Goal: Find specific page/section: Find specific page/section

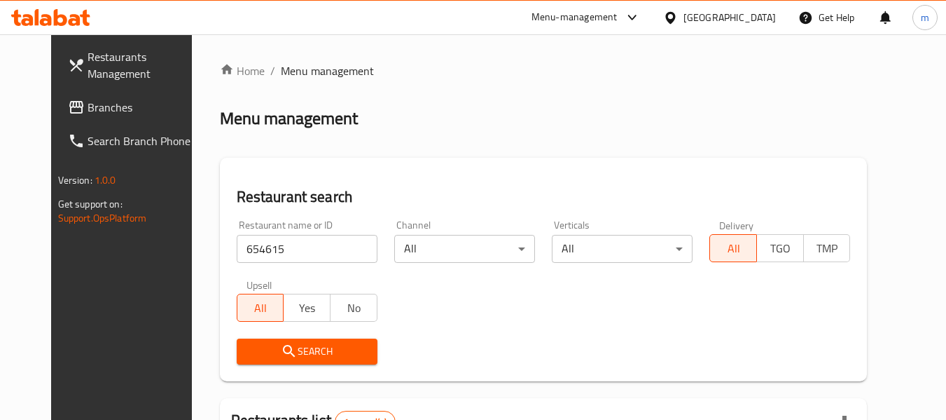
scroll to position [188, 0]
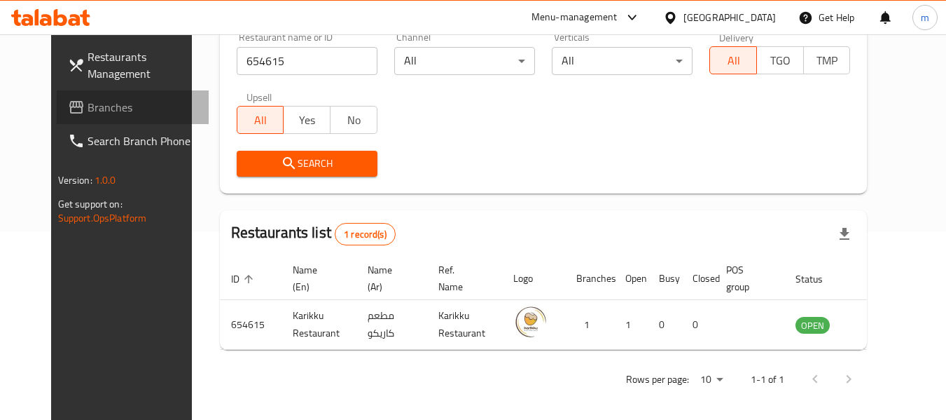
click at [68, 100] on span at bounding box center [78, 107] width 20 height 17
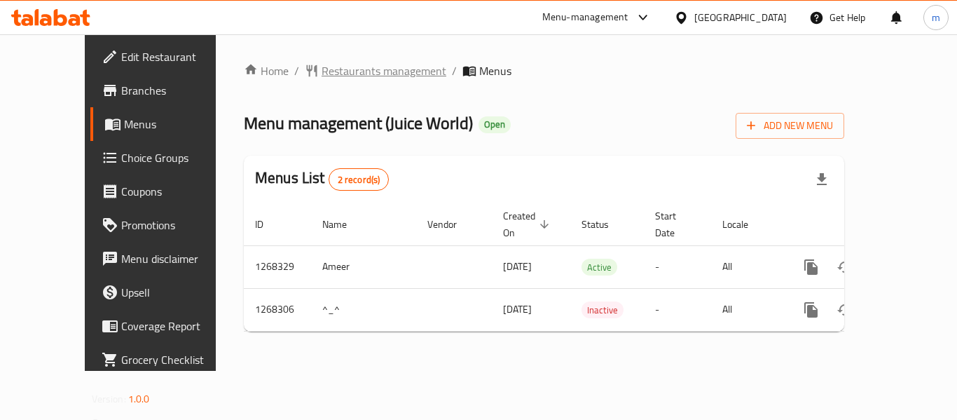
click at [324, 78] on span "Restaurants management" at bounding box center [384, 70] width 125 height 17
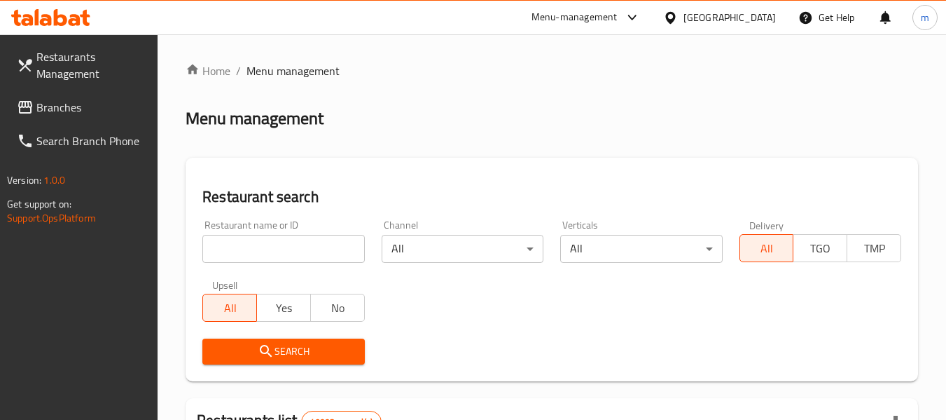
click at [275, 249] on input "search" at bounding box center [283, 249] width 162 height 28
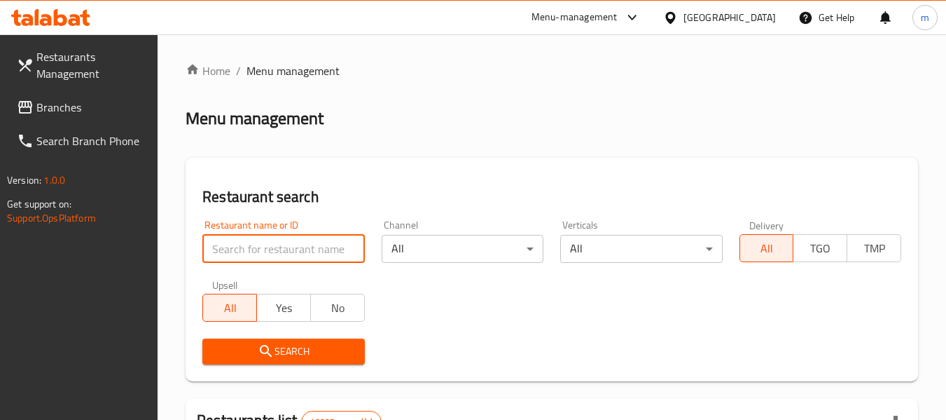
paste input "688074"
type input "688074"
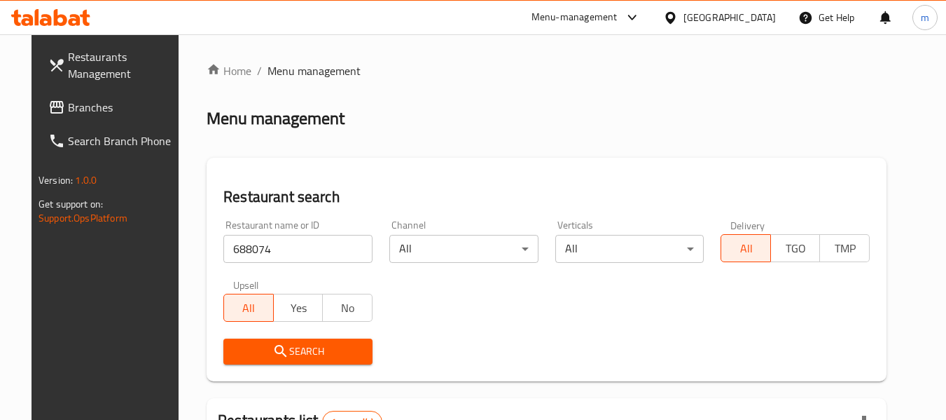
scroll to position [188, 0]
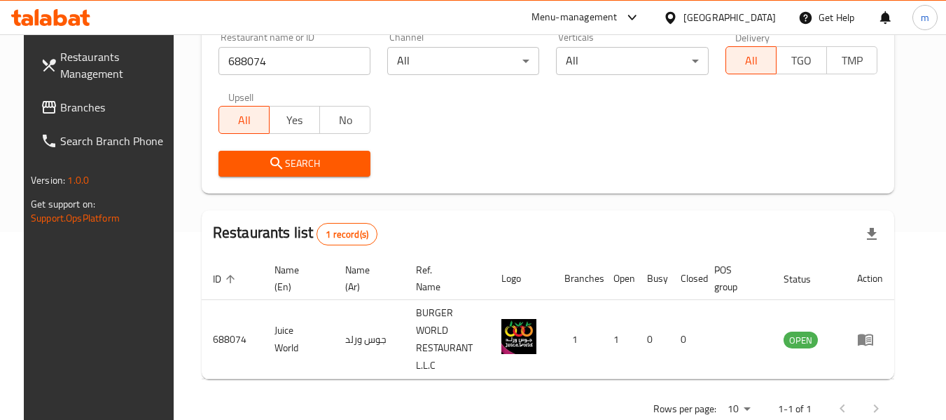
click at [67, 116] on span "Branches" at bounding box center [115, 107] width 111 height 17
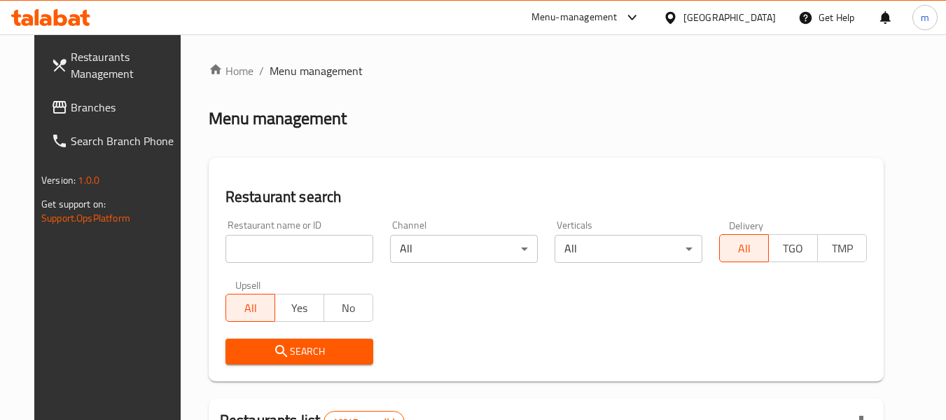
click at [284, 249] on input "search" at bounding box center [300, 249] width 148 height 28
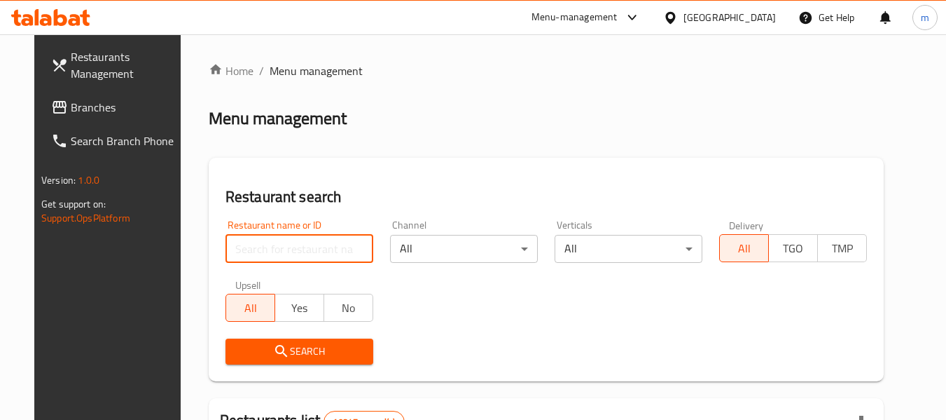
paste input "649870"
type input "649870"
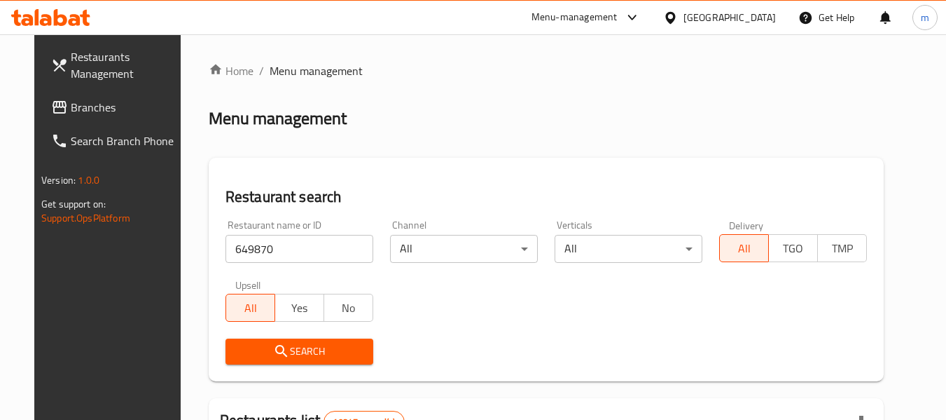
click at [276, 361] on button "Search" at bounding box center [300, 351] width 148 height 26
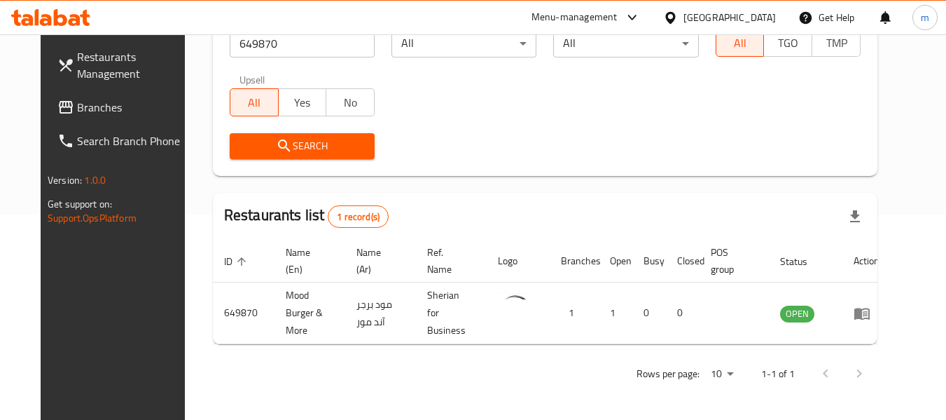
scroll to position [193, 0]
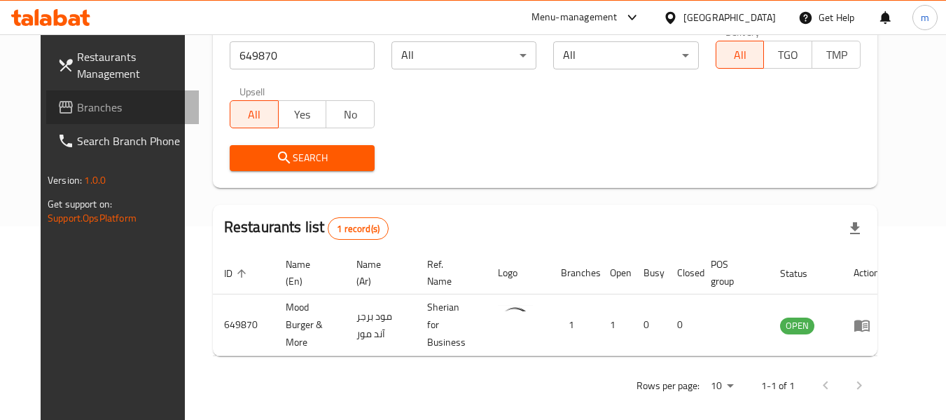
click at [77, 108] on span "Branches" at bounding box center [132, 107] width 111 height 17
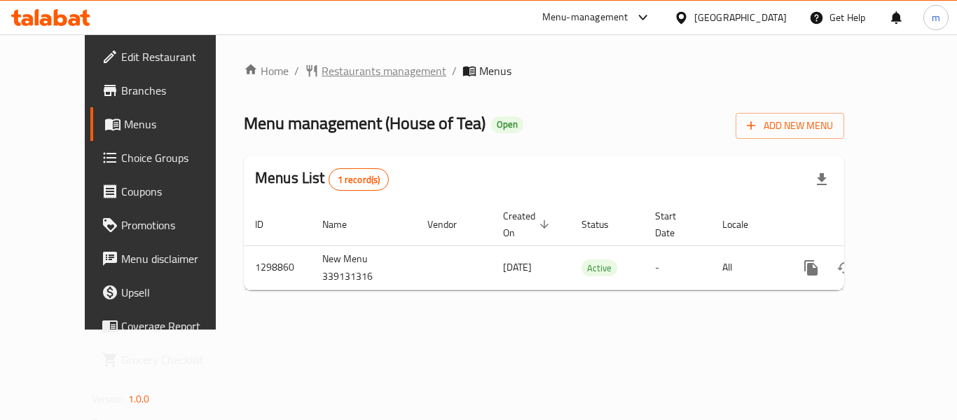
click at [322, 66] on span "Restaurants management" at bounding box center [384, 70] width 125 height 17
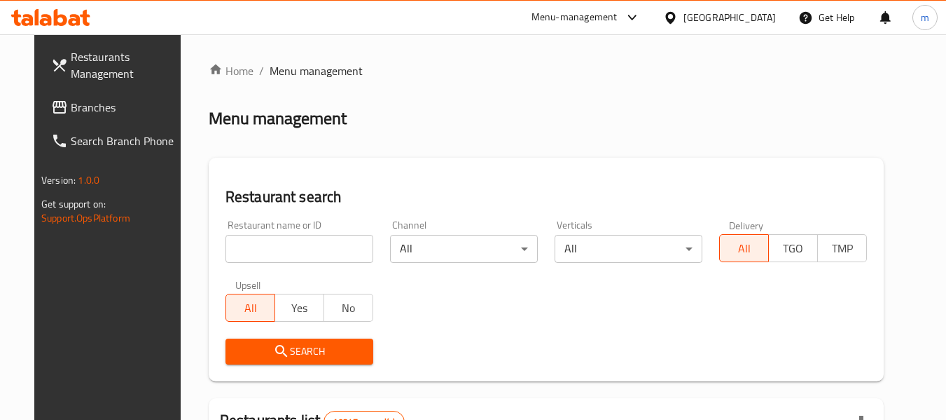
click at [289, 256] on input "search" at bounding box center [300, 249] width 148 height 28
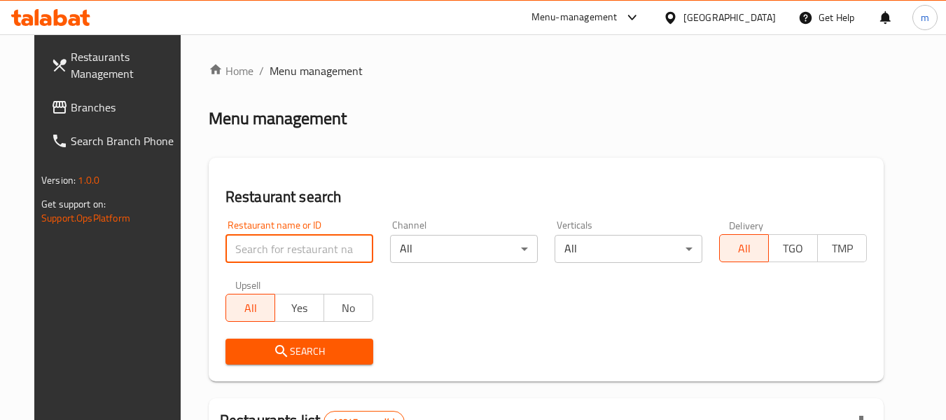
paste input "701127"
type input "701127"
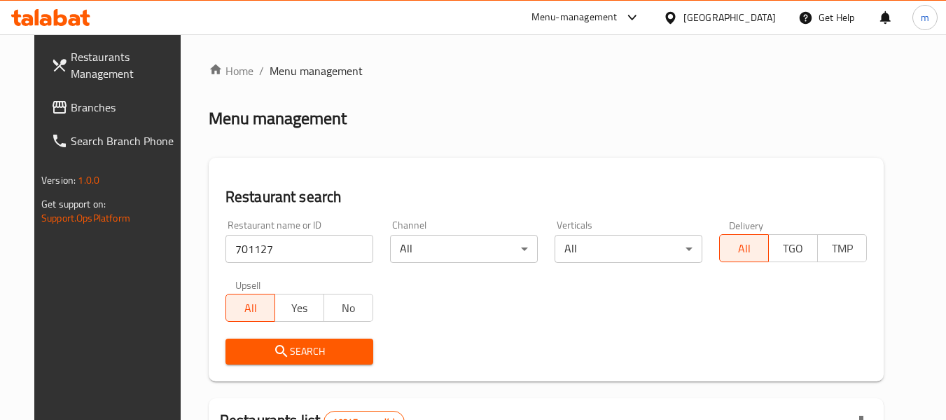
click at [292, 343] on span "Search" at bounding box center [299, 352] width 125 height 18
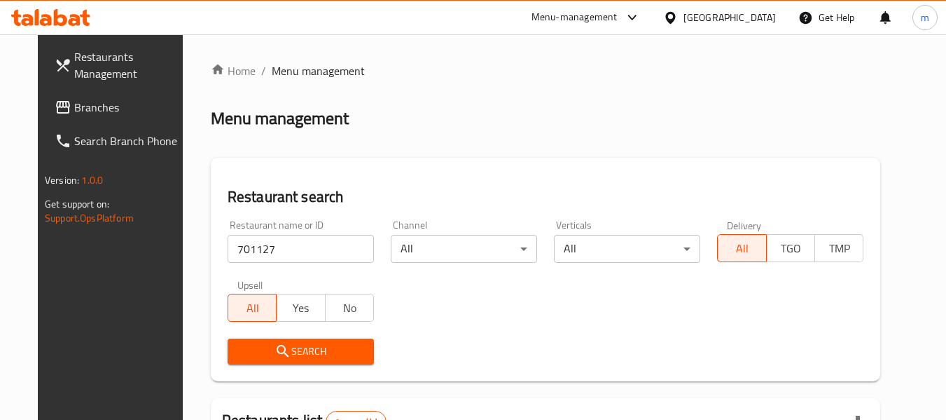
scroll to position [188, 0]
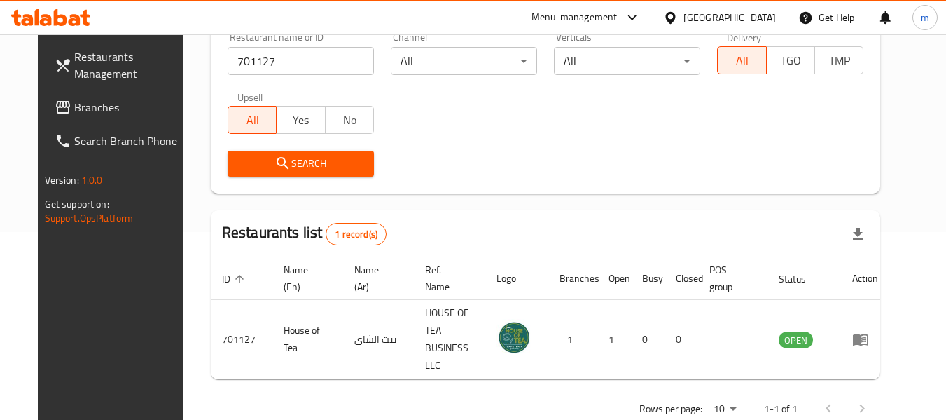
click at [727, 6] on div "[GEOGRAPHIC_DATA]" at bounding box center [719, 18] width 135 height 34
click at [764, 18] on div "[GEOGRAPHIC_DATA]" at bounding box center [730, 17] width 92 height 15
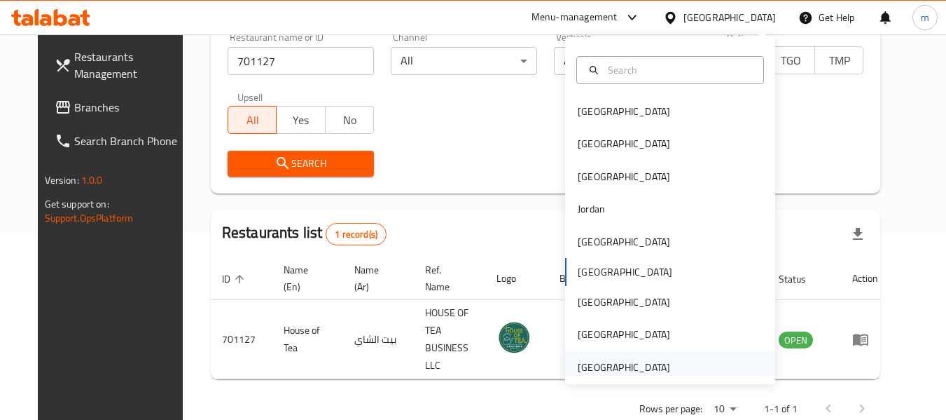
click at [602, 370] on div "[GEOGRAPHIC_DATA]" at bounding box center [624, 366] width 92 height 15
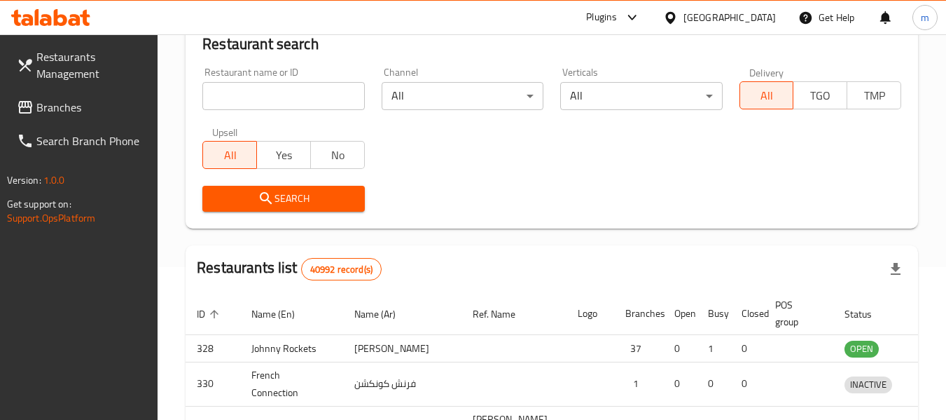
scroll to position [188, 0]
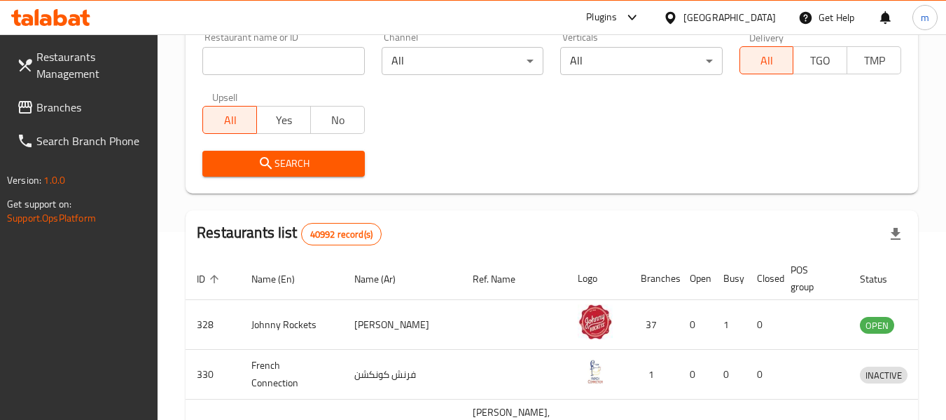
click at [43, 104] on span "Branches" at bounding box center [91, 107] width 111 height 17
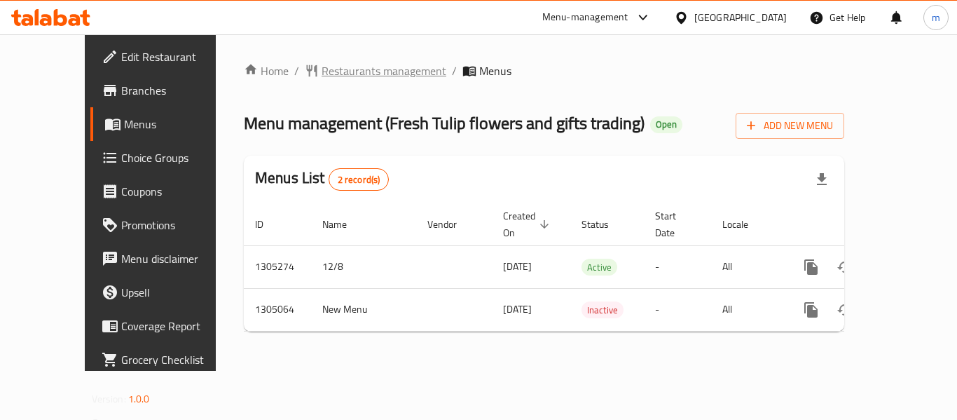
click at [337, 70] on span "Restaurants management" at bounding box center [384, 70] width 125 height 17
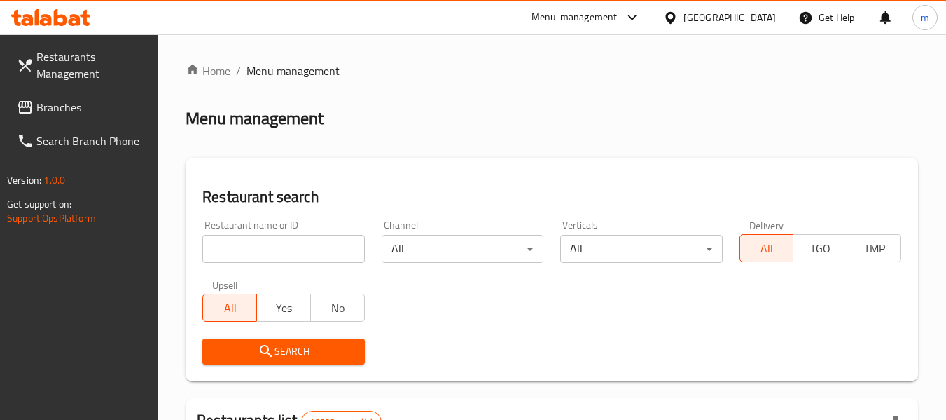
click at [270, 247] on input "search" at bounding box center [283, 249] width 162 height 28
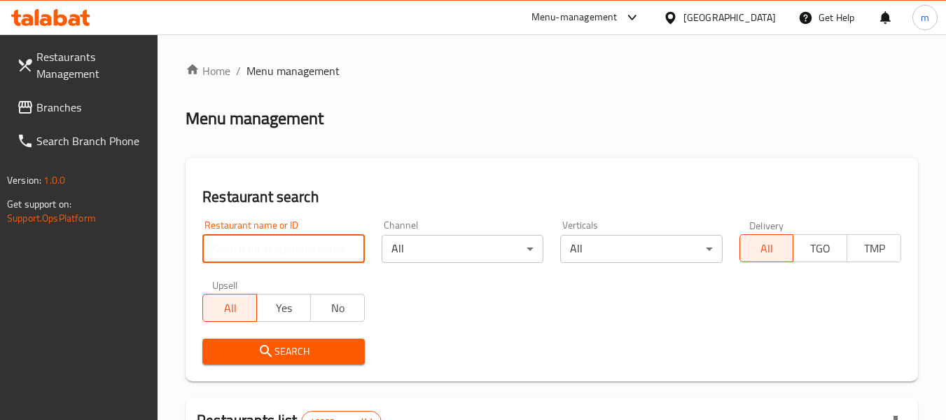
paste input "703546"
type input "703546"
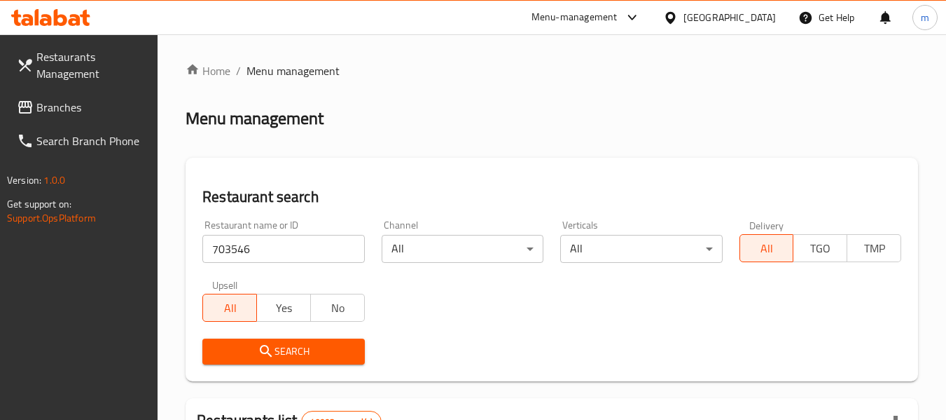
click at [286, 357] on span "Search" at bounding box center [283, 352] width 139 height 18
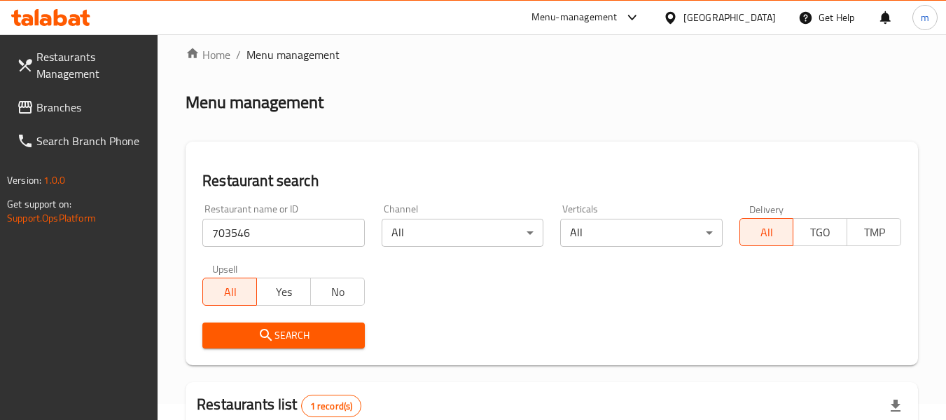
scroll to position [223, 0]
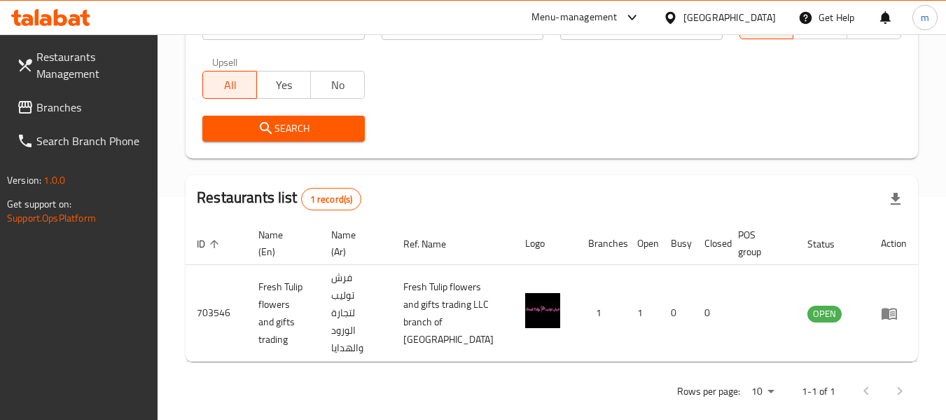
click at [679, 8] on div "[GEOGRAPHIC_DATA]" at bounding box center [719, 18] width 135 height 34
click at [744, 22] on div "[GEOGRAPHIC_DATA]" at bounding box center [730, 17] width 92 height 15
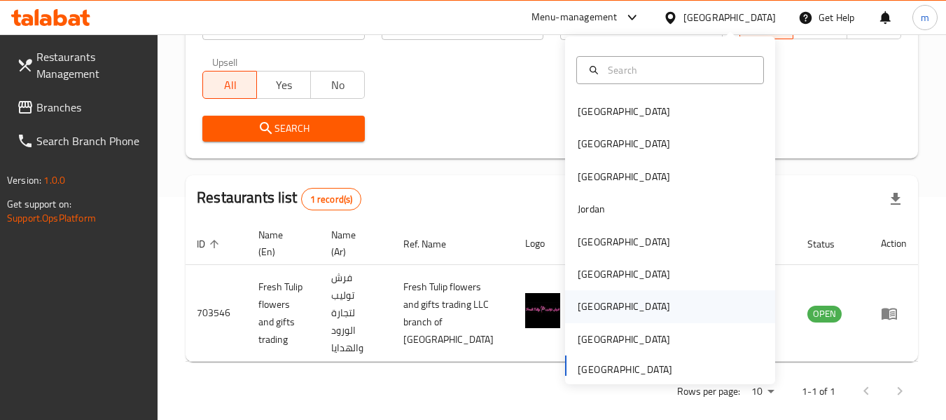
click at [583, 309] on div "[GEOGRAPHIC_DATA]" at bounding box center [624, 305] width 92 height 15
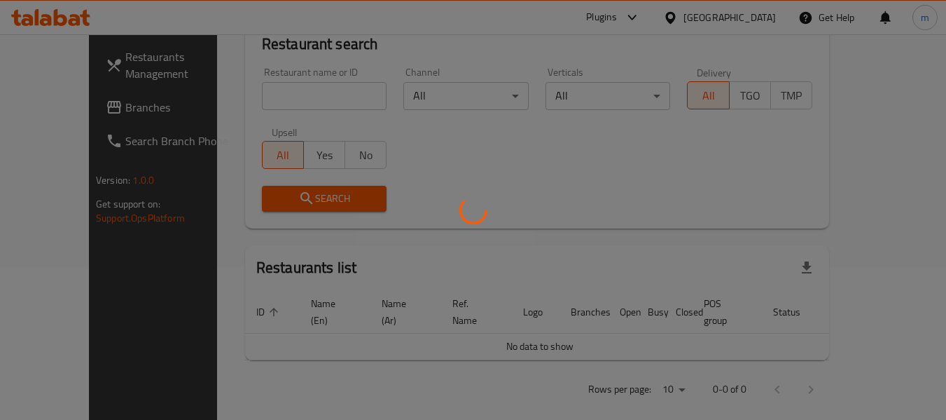
scroll to position [223, 0]
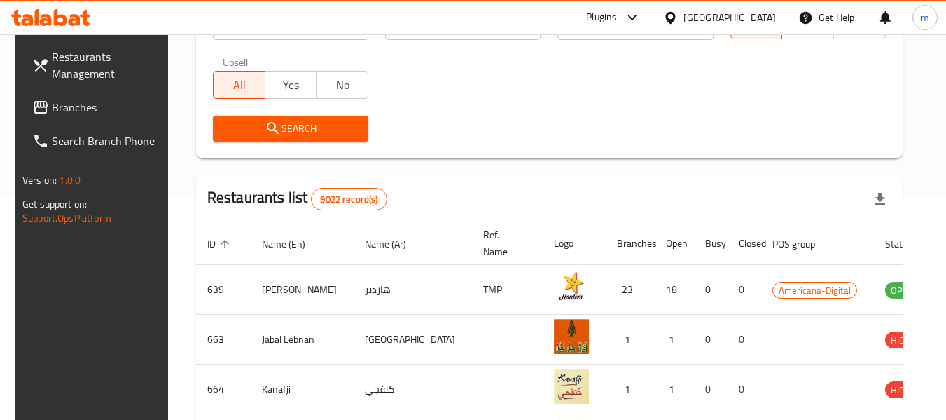
click at [60, 109] on span "Branches" at bounding box center [107, 107] width 111 height 17
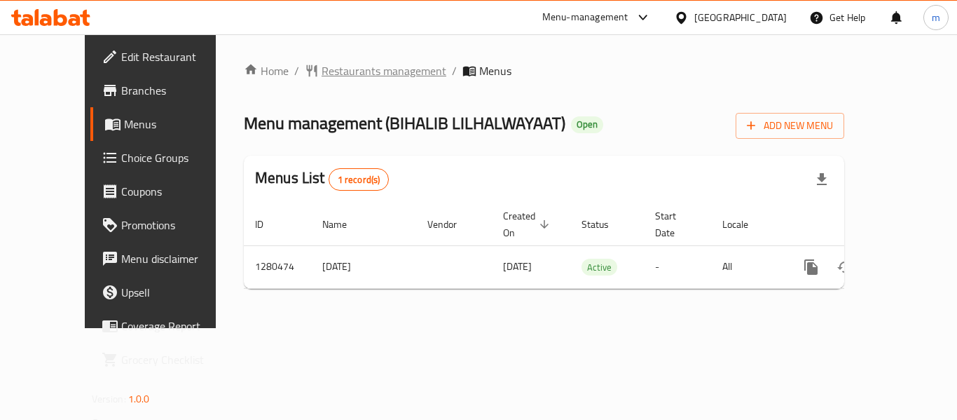
click at [324, 76] on span "Restaurants management" at bounding box center [384, 70] width 125 height 17
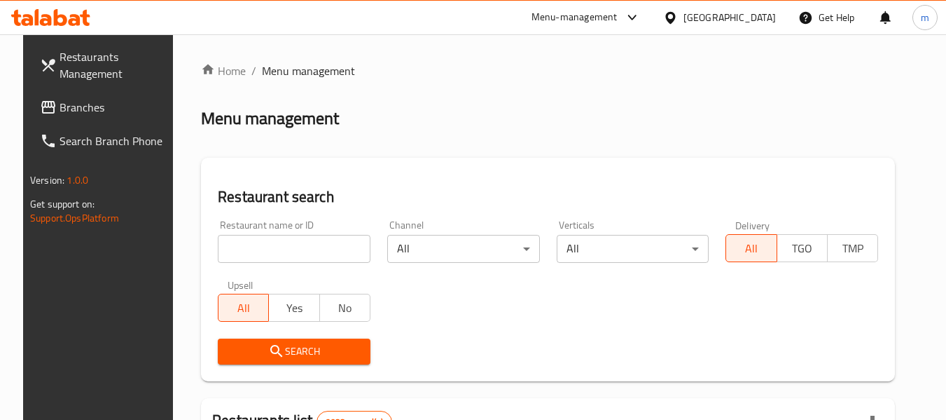
click at [284, 251] on input "search" at bounding box center [294, 249] width 153 height 28
paste input "693837"
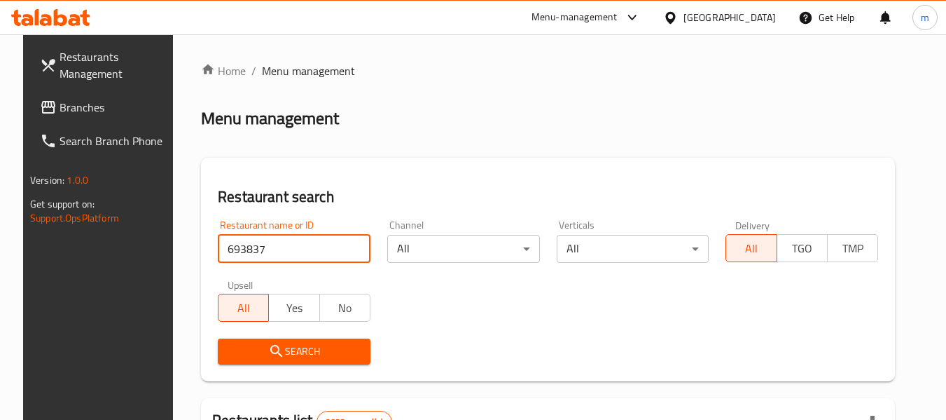
type input "693837"
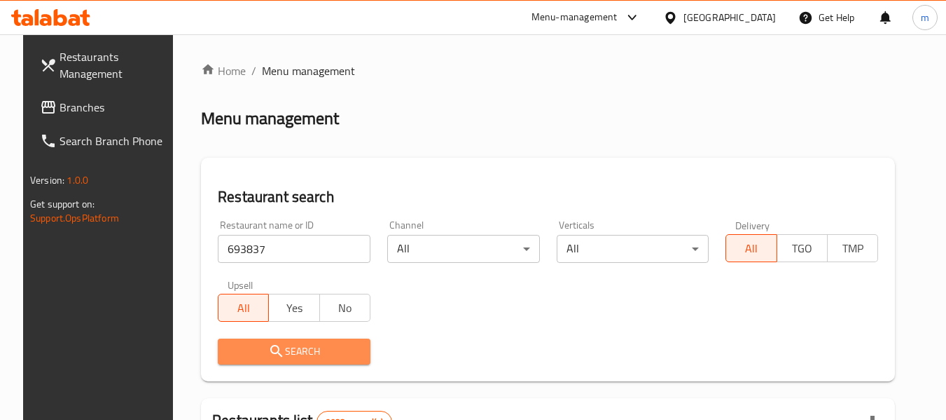
click at [275, 351] on span "Search" at bounding box center [294, 352] width 130 height 18
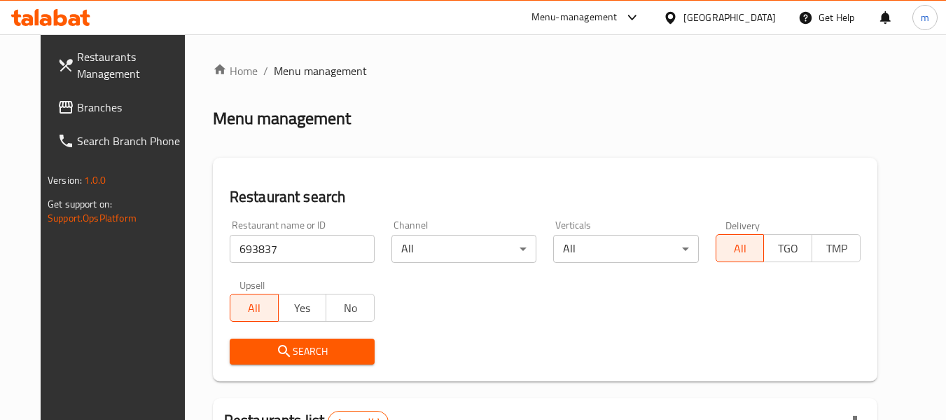
scroll to position [193, 0]
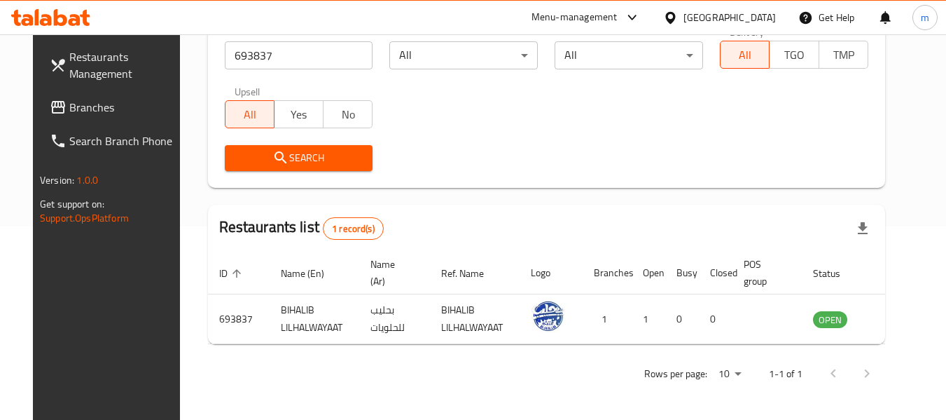
click at [762, 18] on div "[GEOGRAPHIC_DATA]" at bounding box center [730, 17] width 92 height 15
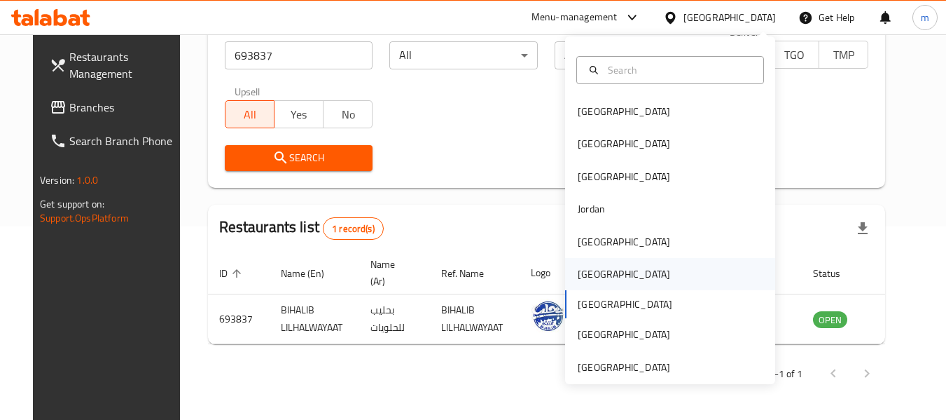
click at [596, 270] on div "[GEOGRAPHIC_DATA]" at bounding box center [624, 274] width 115 height 32
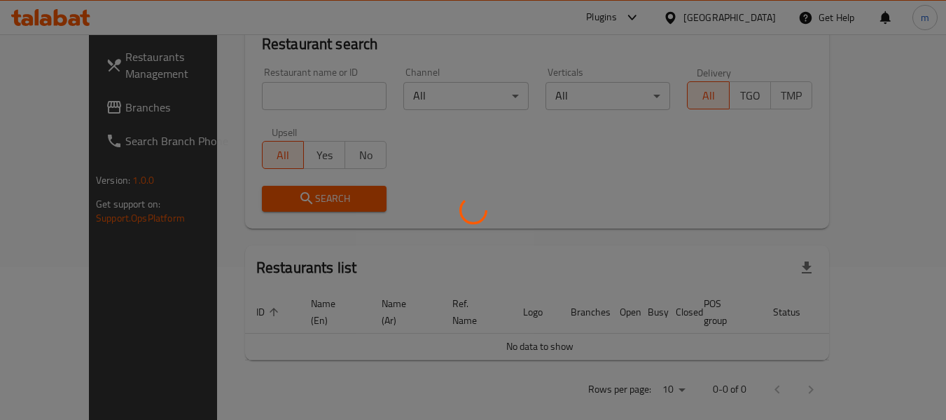
scroll to position [193, 0]
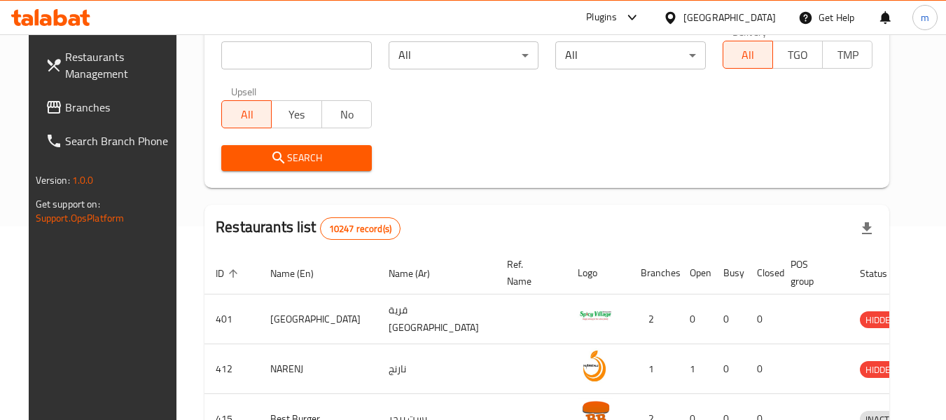
click at [65, 114] on span "Branches" at bounding box center [120, 107] width 111 height 17
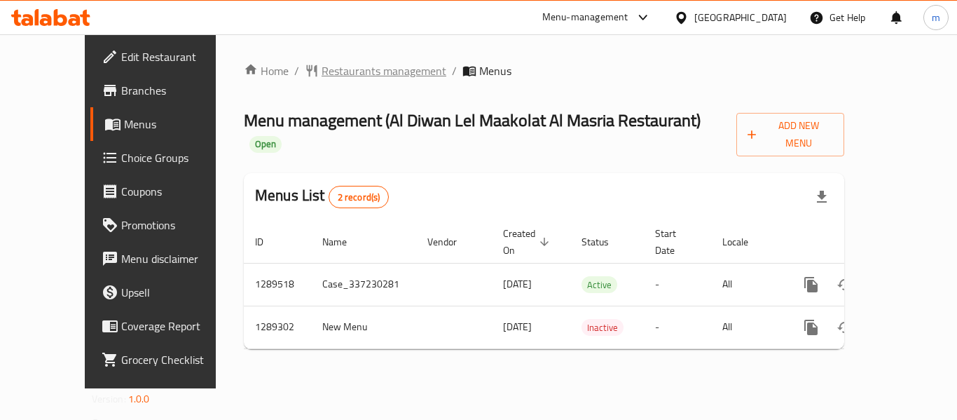
click at [360, 77] on span "Restaurants management" at bounding box center [384, 70] width 125 height 17
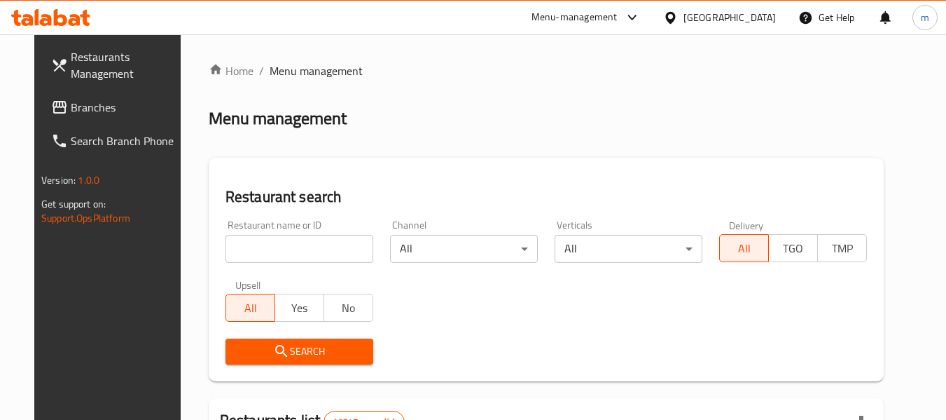
click at [289, 247] on input "search" at bounding box center [300, 249] width 148 height 28
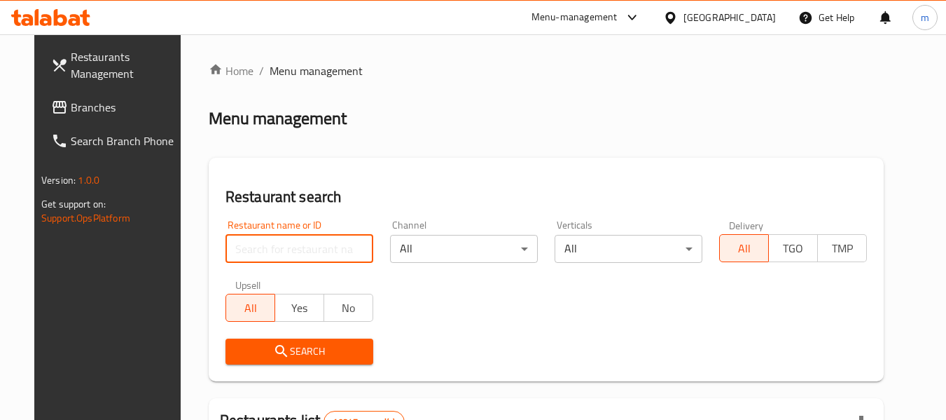
paste input "697533"
type input "697533"
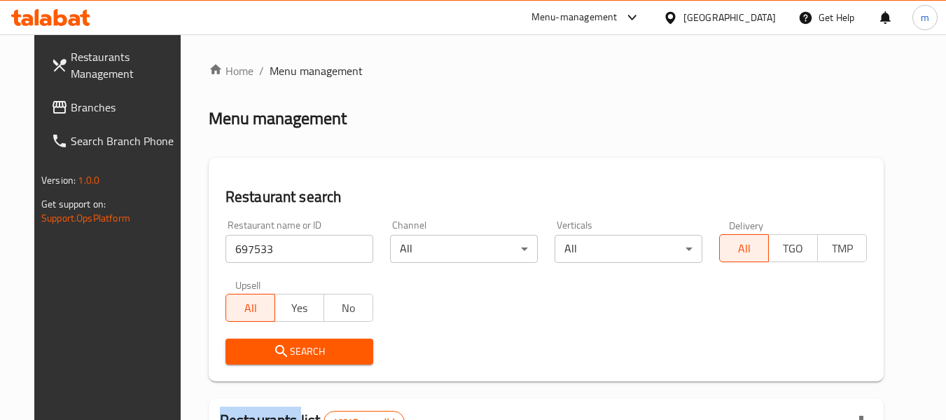
click at [275, 365] on div "Search" at bounding box center [299, 351] width 165 height 43
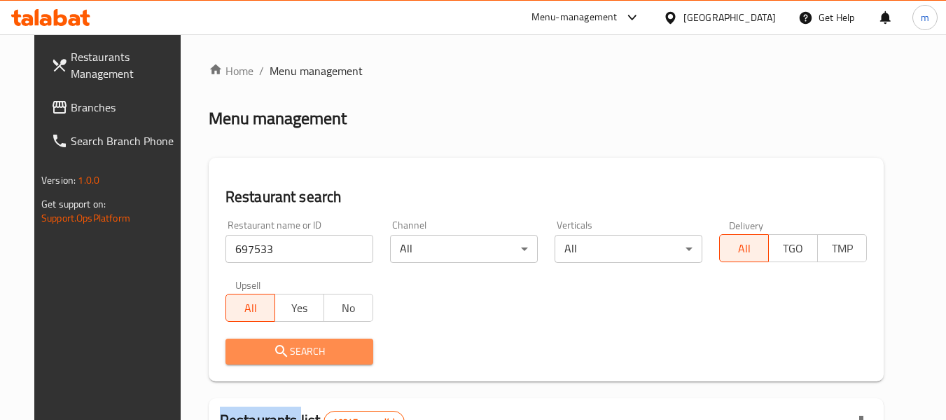
click at [287, 352] on span "Search" at bounding box center [299, 352] width 125 height 18
click at [287, 352] on div at bounding box center [473, 210] width 946 height 420
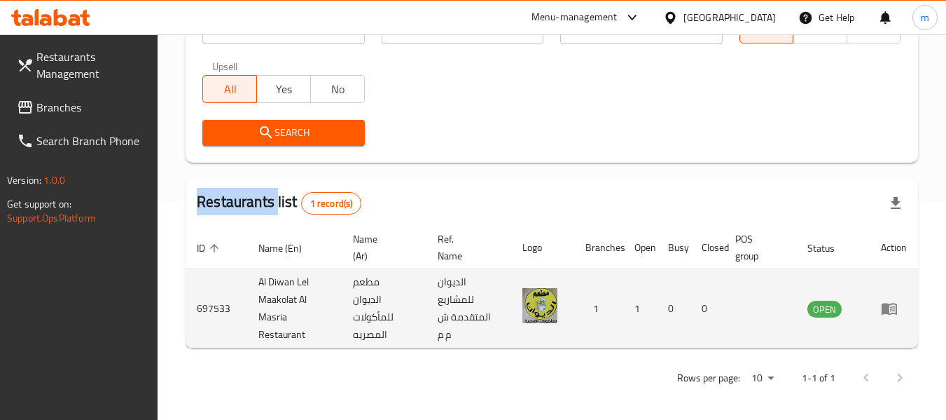
scroll to position [223, 0]
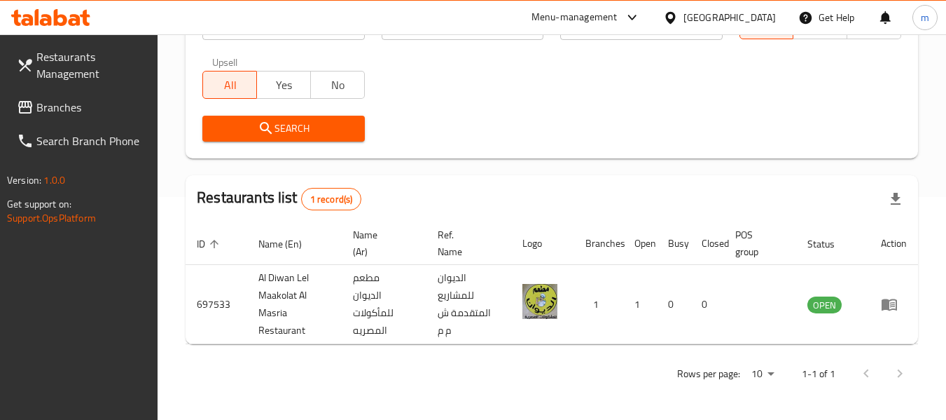
drag, startPoint x: 765, startPoint y: 13, endPoint x: 762, endPoint y: 4, distance: 10.2
click at [765, 13] on div "[GEOGRAPHIC_DATA]" at bounding box center [730, 17] width 92 height 15
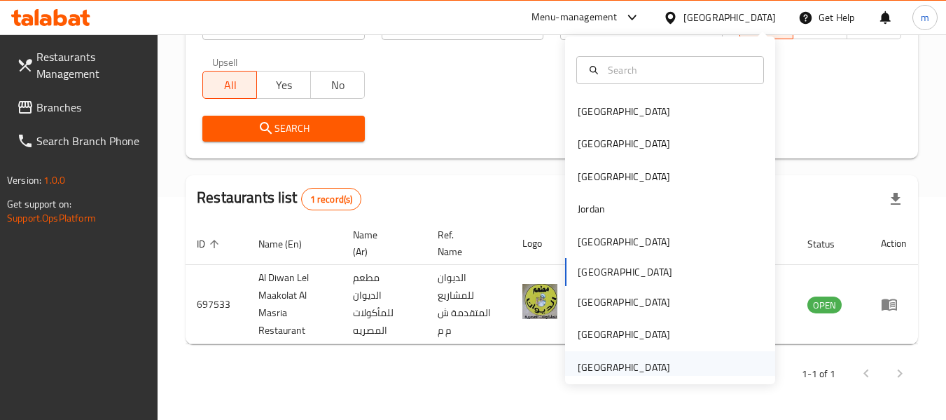
click at [593, 373] on div "[GEOGRAPHIC_DATA]" at bounding box center [624, 366] width 92 height 15
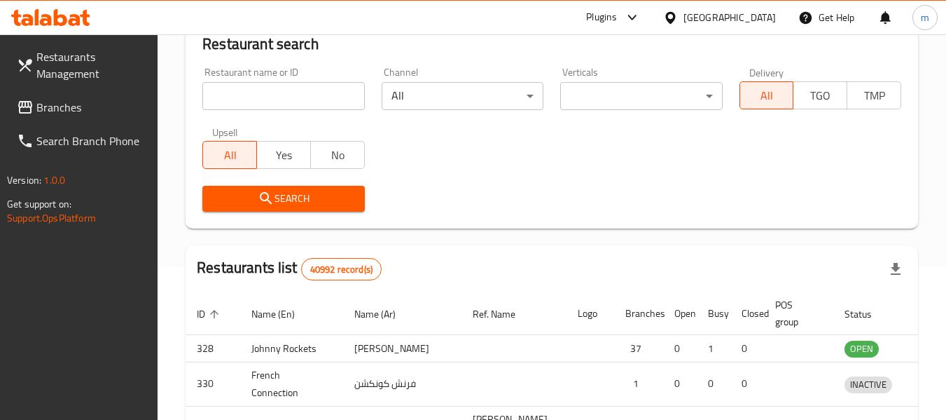
scroll to position [223, 0]
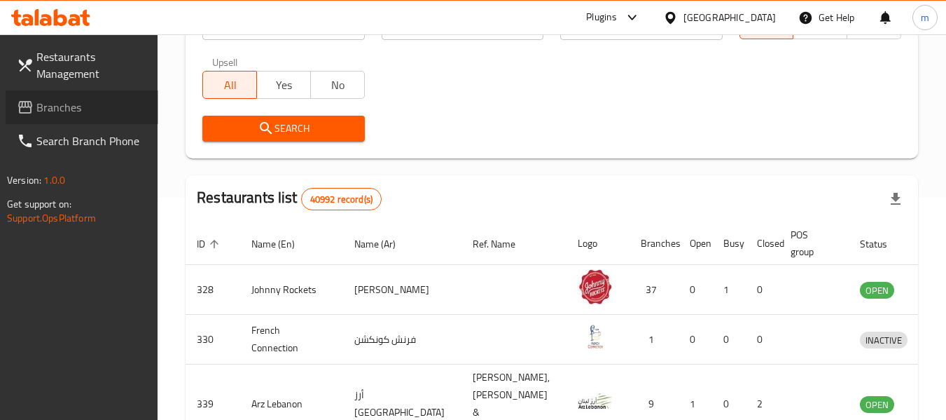
click at [59, 112] on span "Branches" at bounding box center [91, 107] width 111 height 17
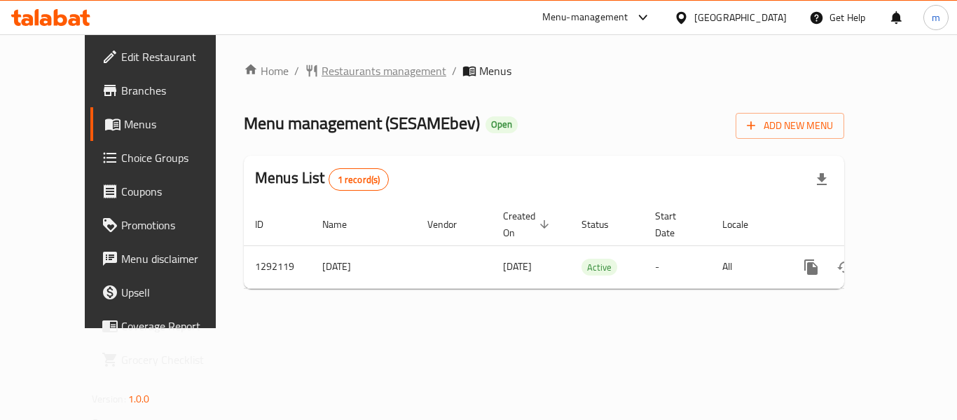
click at [324, 67] on span "Restaurants management" at bounding box center [384, 70] width 125 height 17
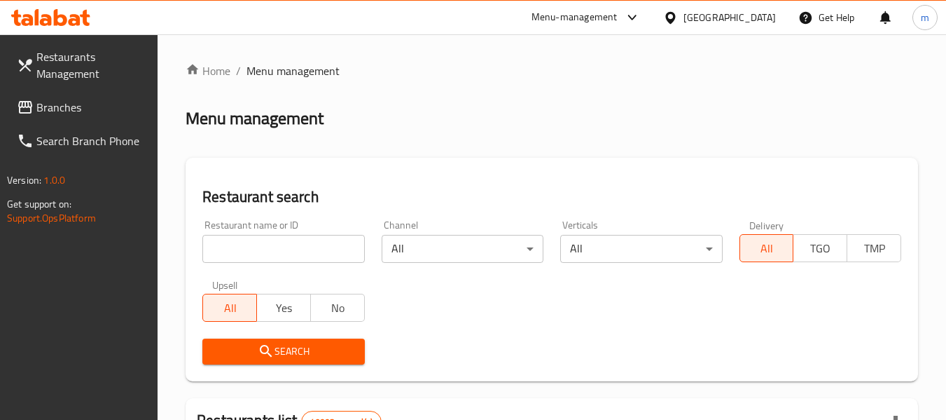
click at [291, 250] on input "search" at bounding box center [283, 249] width 162 height 28
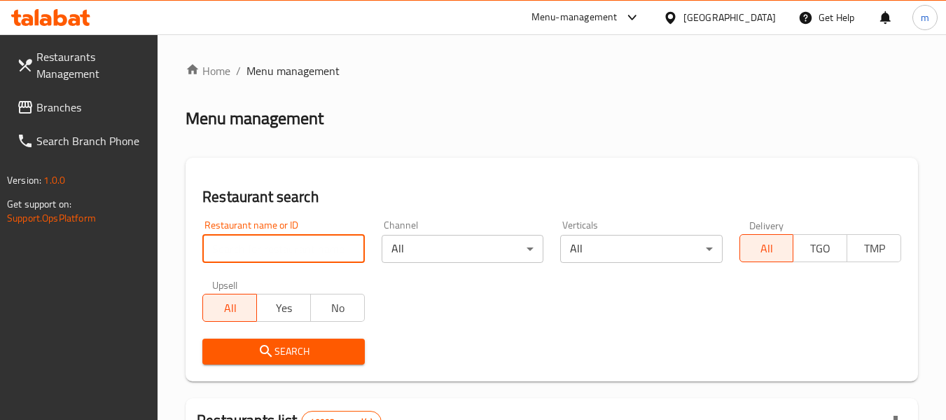
paste input "698984"
type input "698984"
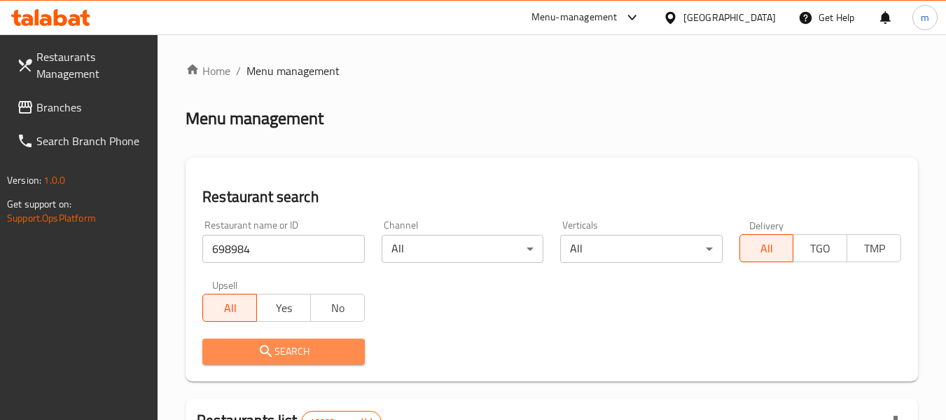
click at [276, 351] on span "Search" at bounding box center [283, 352] width 139 height 18
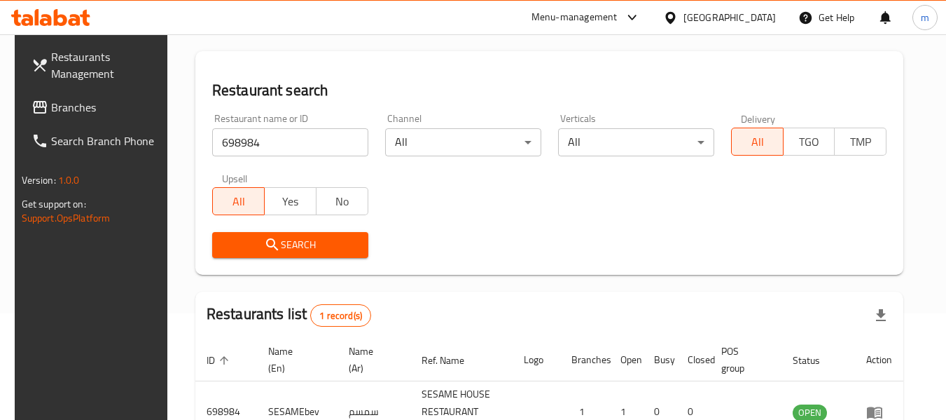
scroll to position [205, 0]
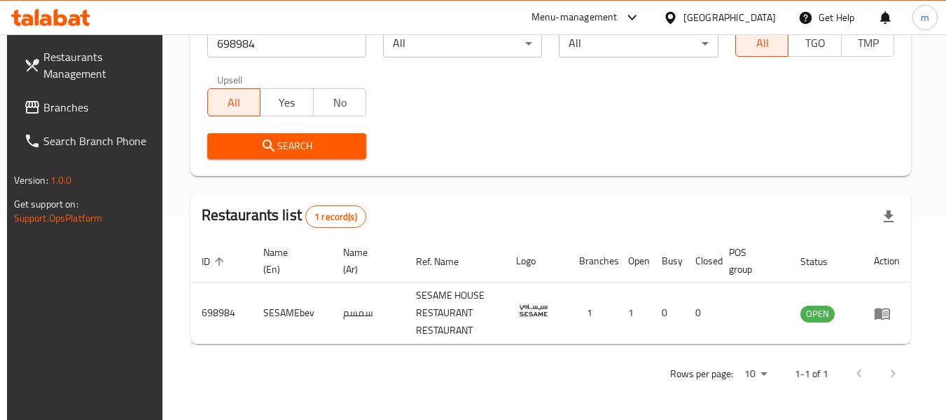
click at [745, 19] on div "[GEOGRAPHIC_DATA]" at bounding box center [730, 17] width 92 height 15
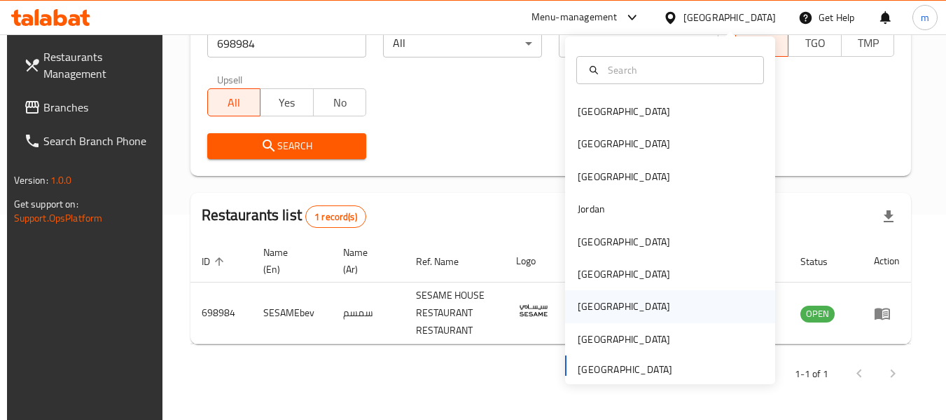
click at [595, 317] on div "[GEOGRAPHIC_DATA]" at bounding box center [624, 306] width 115 height 32
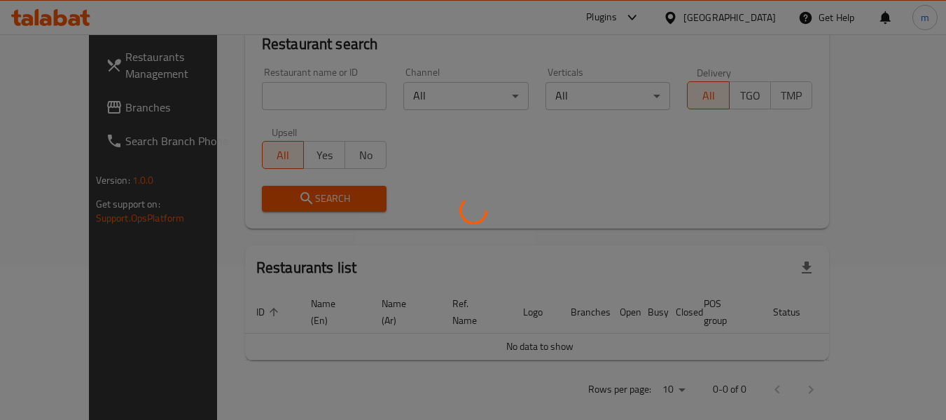
scroll to position [205, 0]
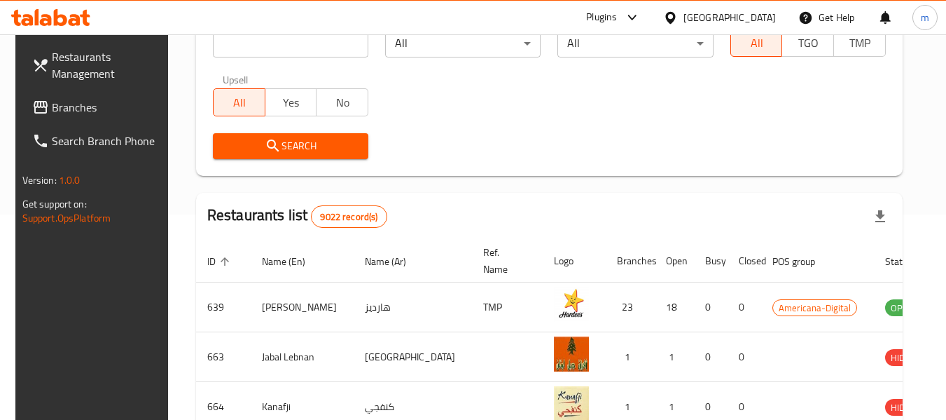
click at [75, 114] on span "Branches" at bounding box center [107, 107] width 111 height 17
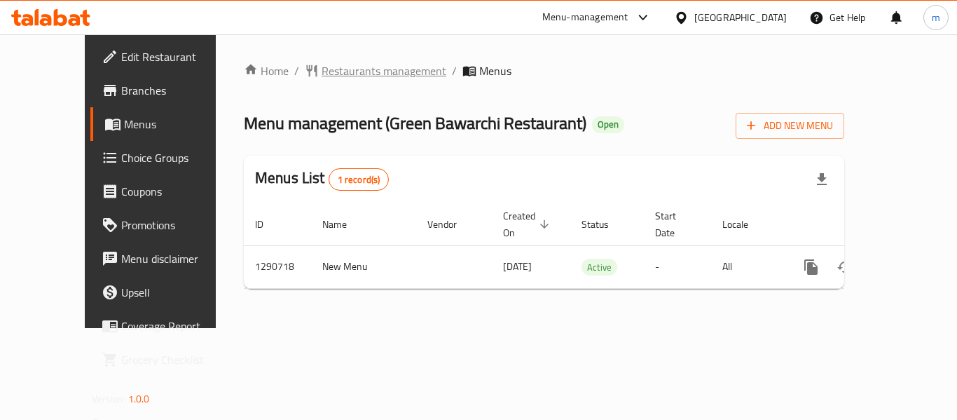
click at [330, 62] on span "Restaurants management" at bounding box center [384, 70] width 125 height 17
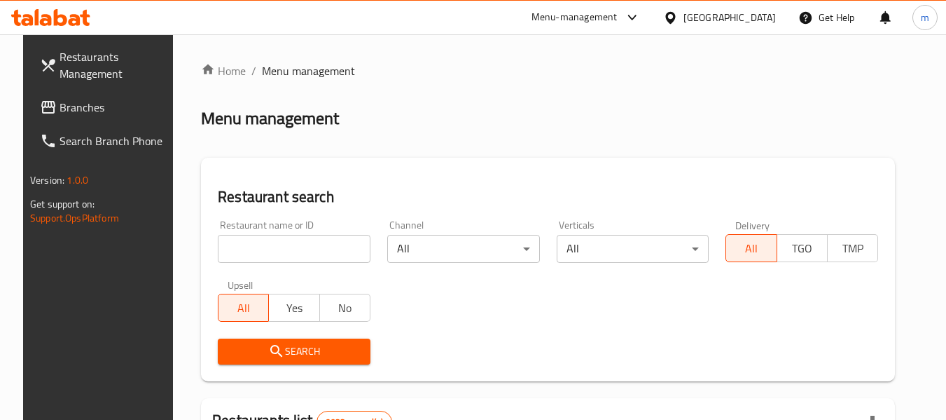
click at [275, 255] on input "search" at bounding box center [294, 249] width 153 height 28
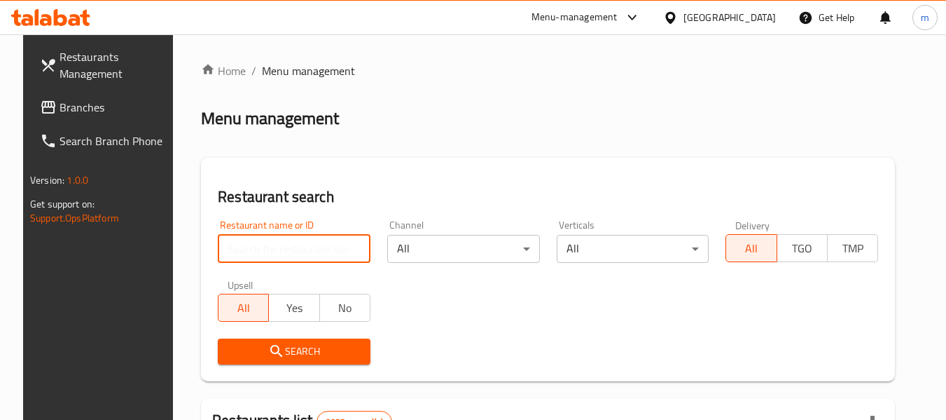
paste input "698354"
type input "698354"
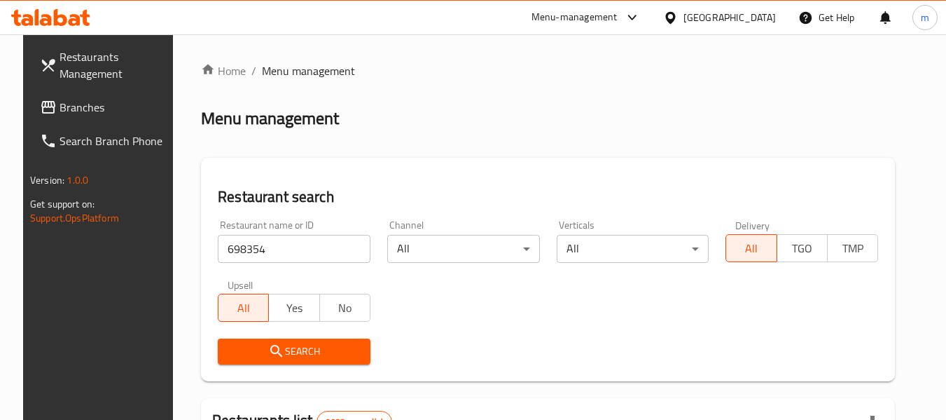
click at [271, 347] on icon "submit" at bounding box center [276, 351] width 17 height 17
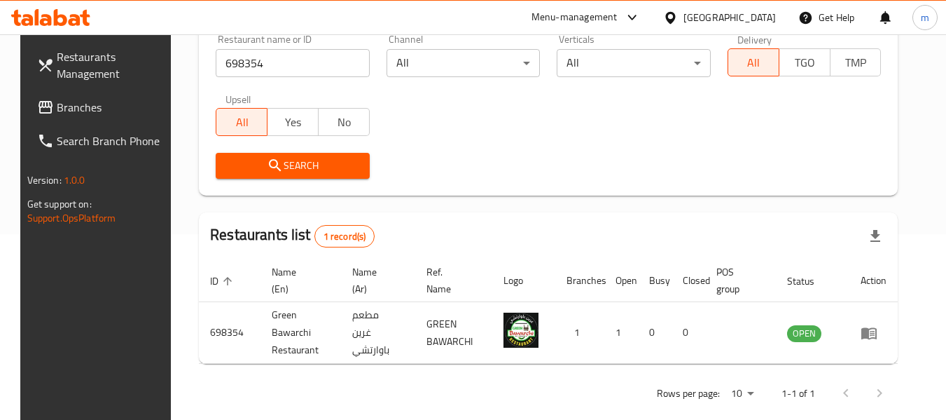
scroll to position [188, 0]
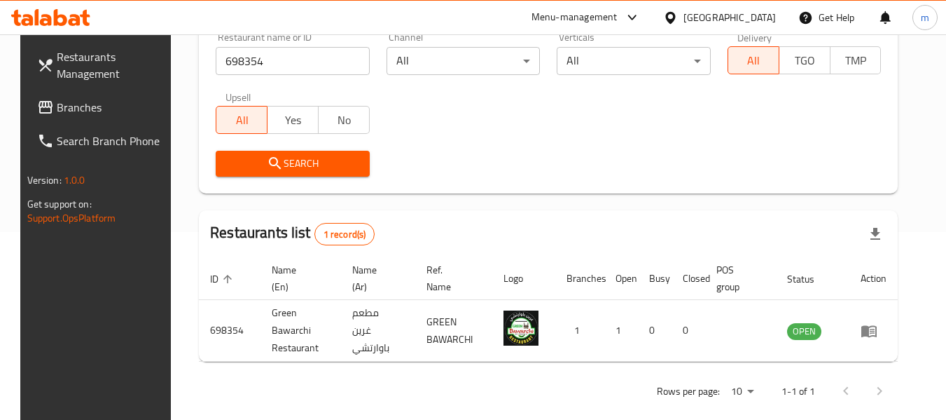
click at [678, 13] on icon at bounding box center [670, 18] width 15 height 15
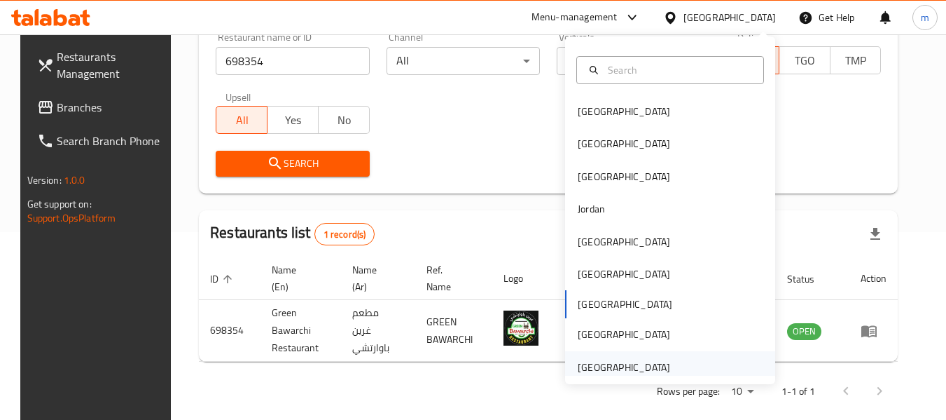
click at [627, 366] on div "[GEOGRAPHIC_DATA]" at bounding box center [624, 366] width 92 height 15
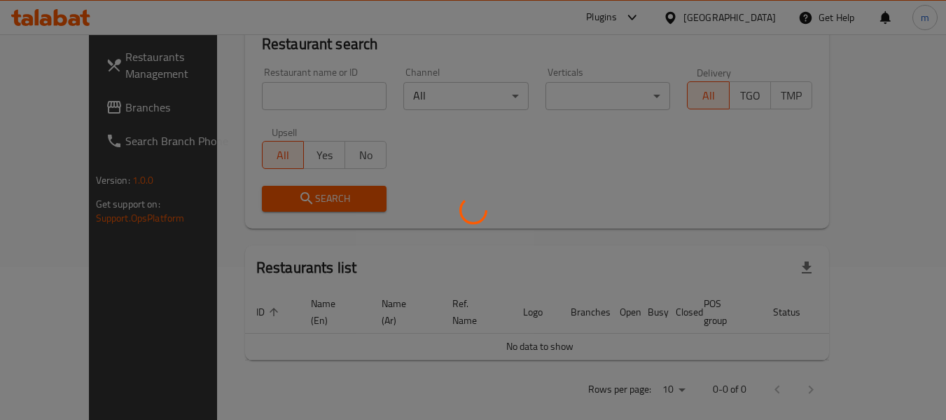
scroll to position [188, 0]
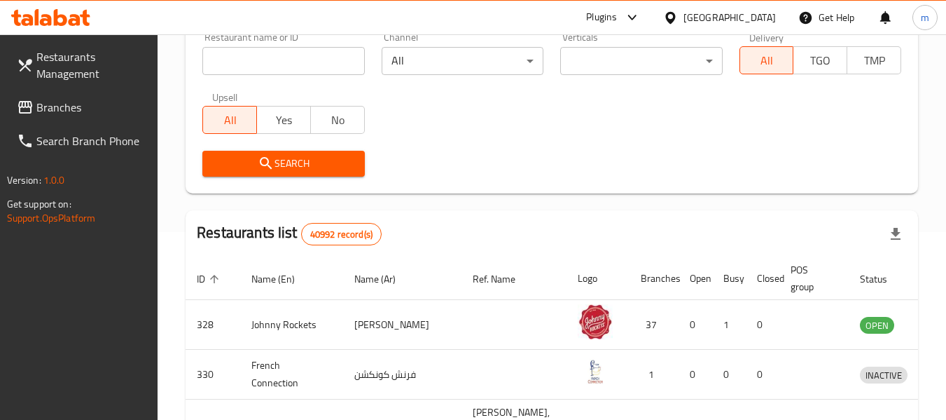
click at [74, 110] on span "Branches" at bounding box center [91, 107] width 111 height 17
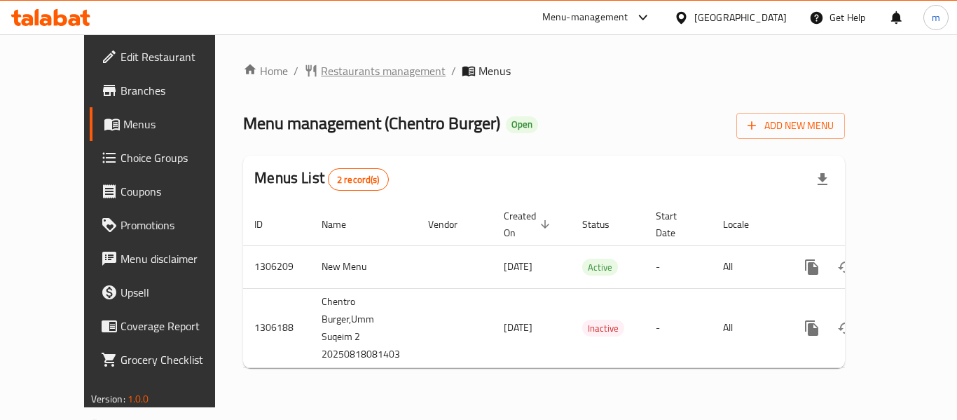
click at [371, 69] on span "Restaurants management" at bounding box center [383, 70] width 125 height 17
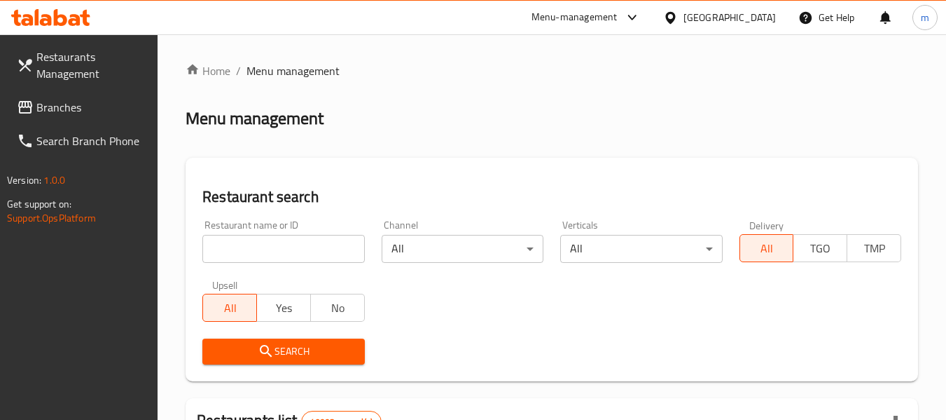
click at [304, 242] on input "search" at bounding box center [283, 249] width 162 height 28
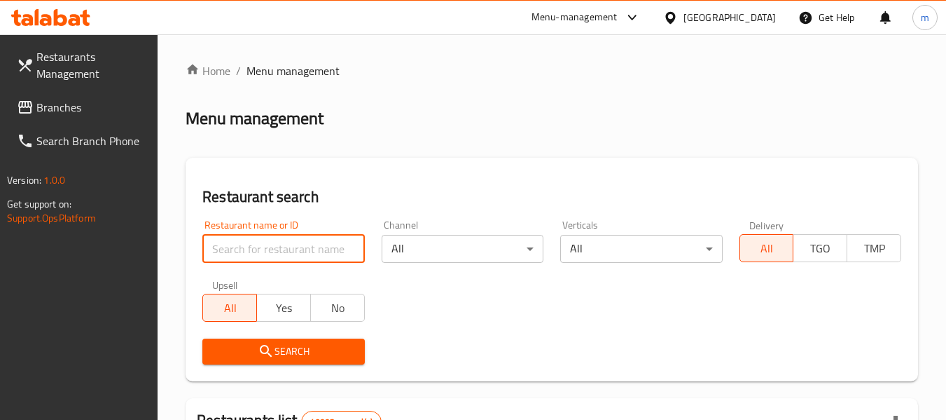
paste input "704010"
type input "704010"
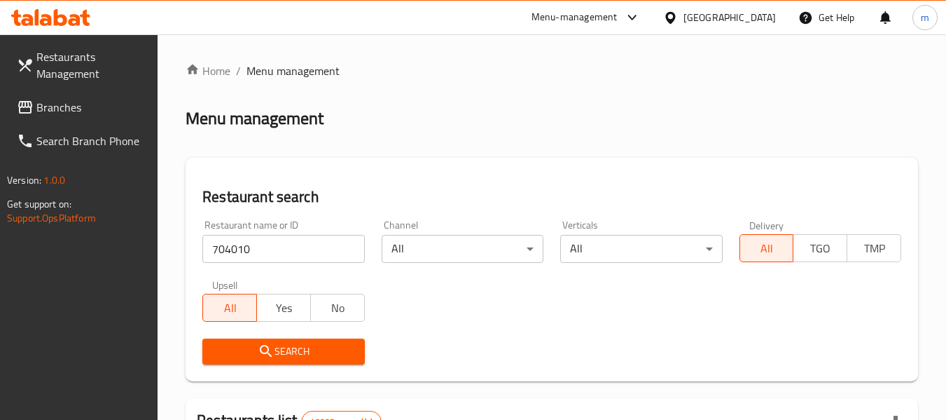
click at [275, 357] on span "Search" at bounding box center [283, 352] width 139 height 18
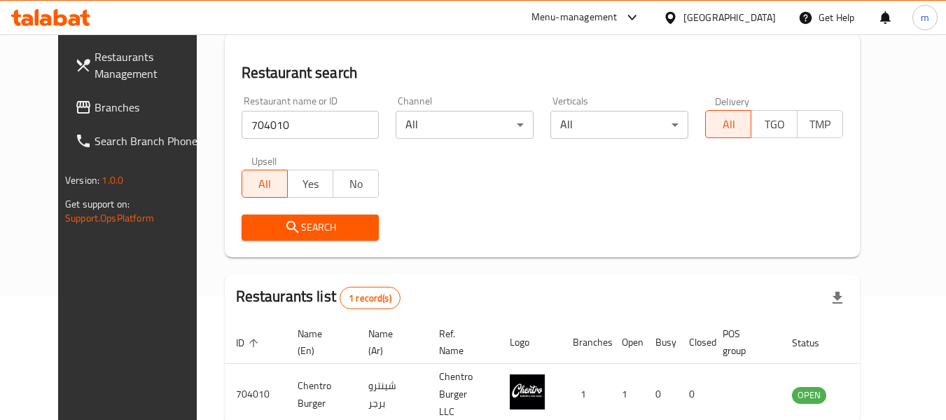
scroll to position [188, 0]
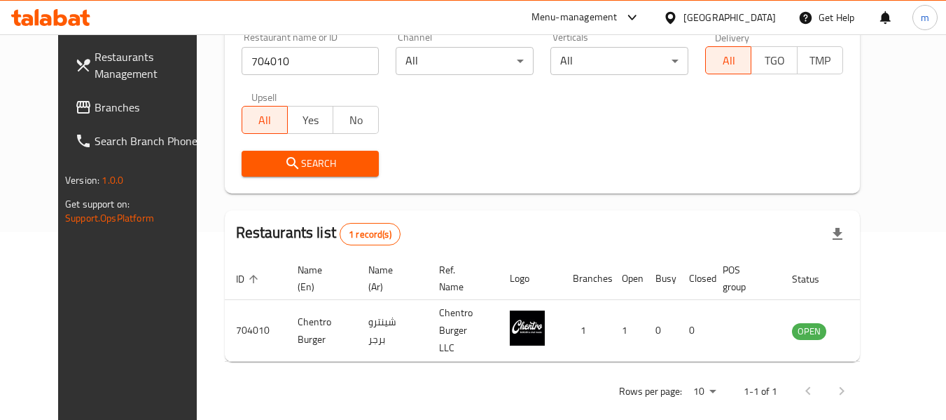
click at [735, 7] on div "[GEOGRAPHIC_DATA]" at bounding box center [719, 18] width 135 height 34
click at [700, 15] on div "[GEOGRAPHIC_DATA]" at bounding box center [730, 17] width 92 height 15
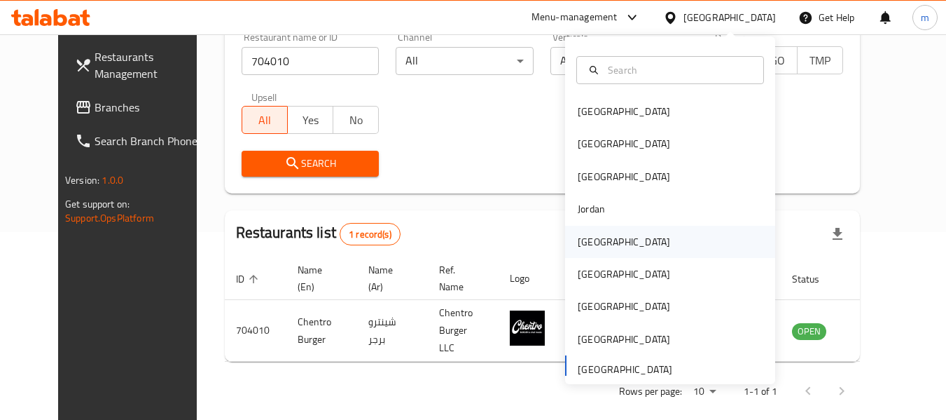
click at [598, 233] on div "Kuwait" at bounding box center [624, 242] width 115 height 32
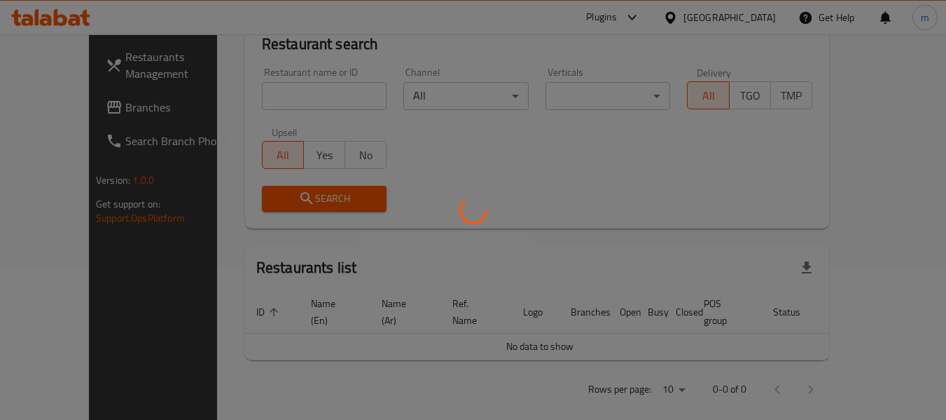
scroll to position [188, 0]
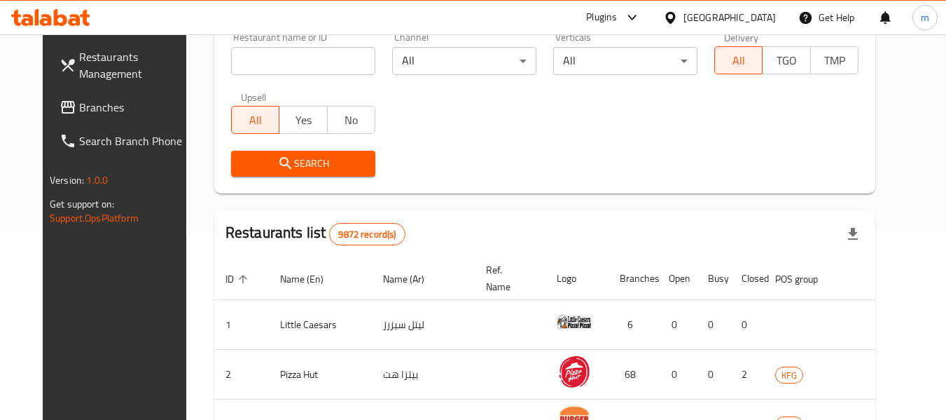
click at [79, 111] on span "Branches" at bounding box center [134, 107] width 111 height 17
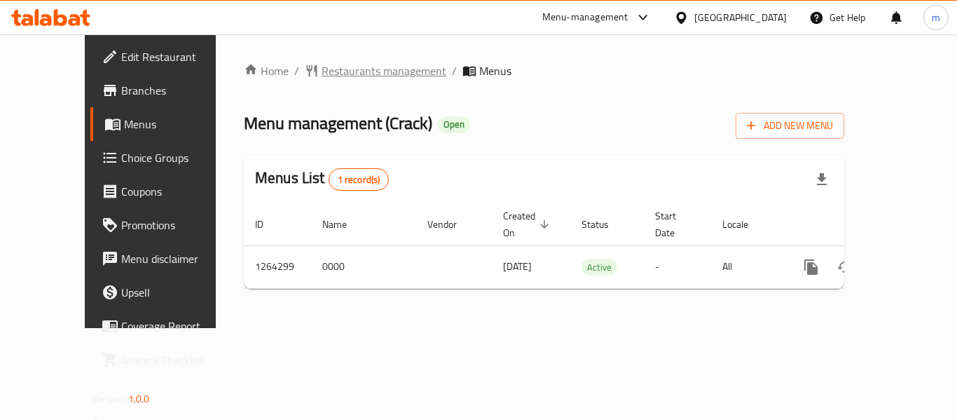
click at [343, 70] on span "Restaurants management" at bounding box center [384, 70] width 125 height 17
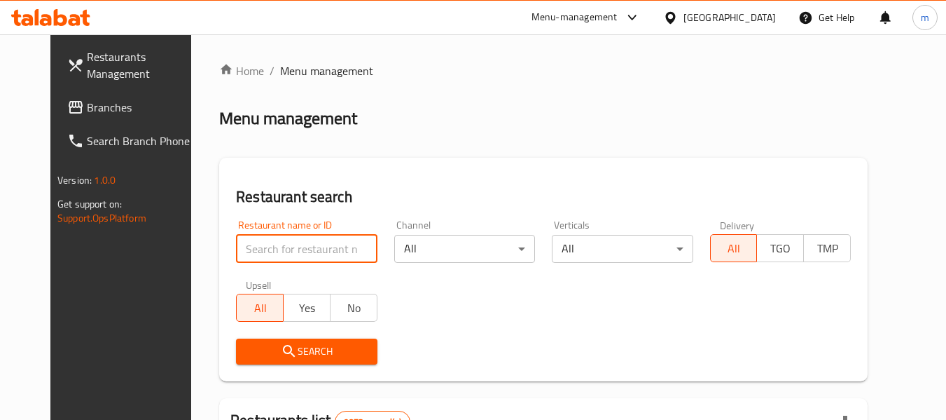
click at [296, 245] on input "search" at bounding box center [306, 249] width 141 height 28
paste input "686311"
type input "686311"
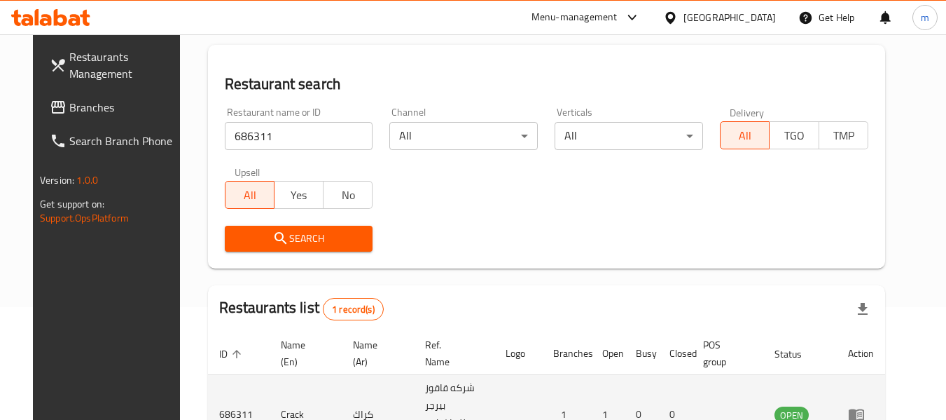
scroll to position [188, 0]
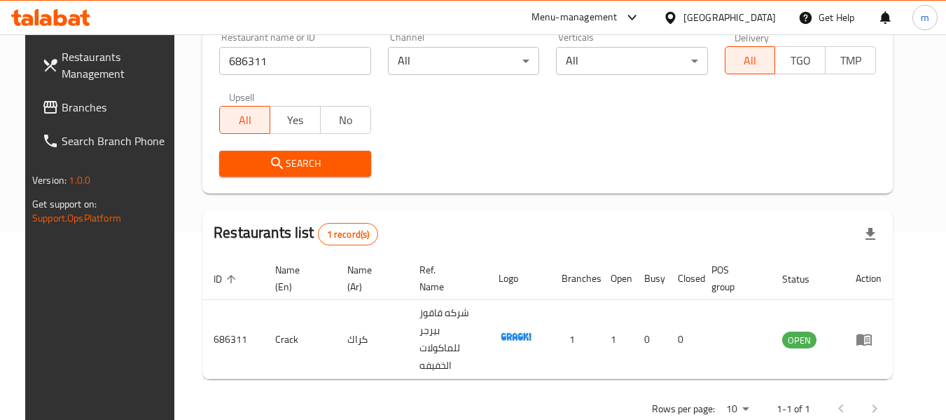
click at [104, 109] on span "Branches" at bounding box center [117, 107] width 111 height 17
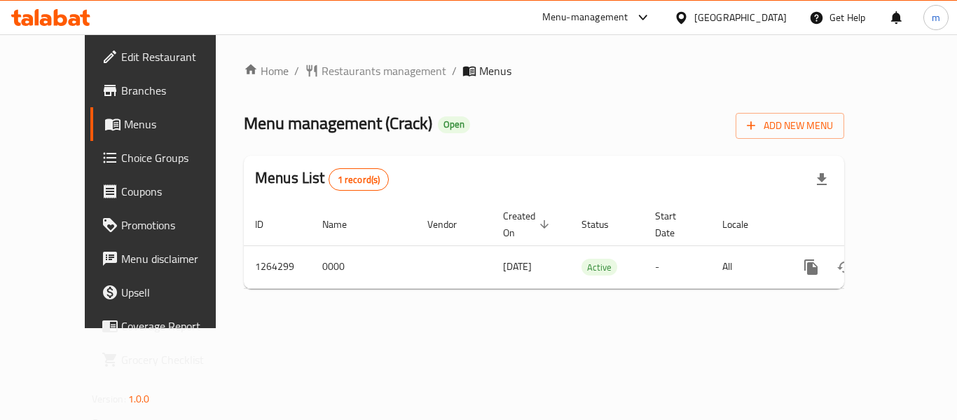
click at [337, 69] on span "Restaurants management" at bounding box center [384, 70] width 125 height 17
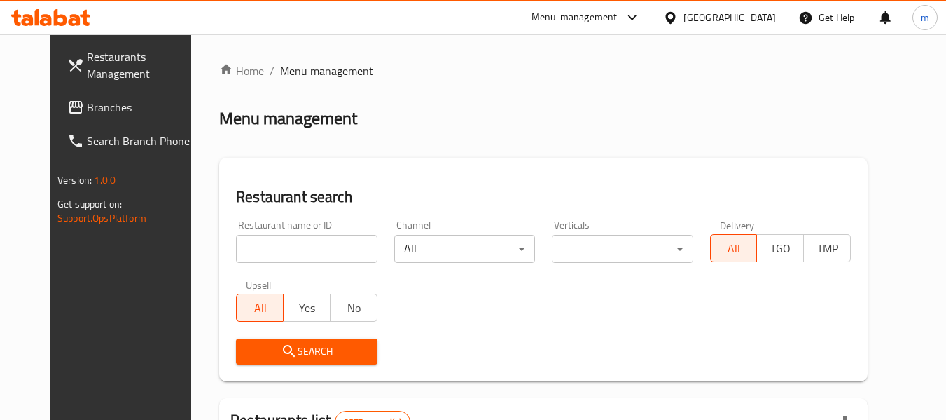
click at [282, 242] on input "search" at bounding box center [306, 249] width 141 height 28
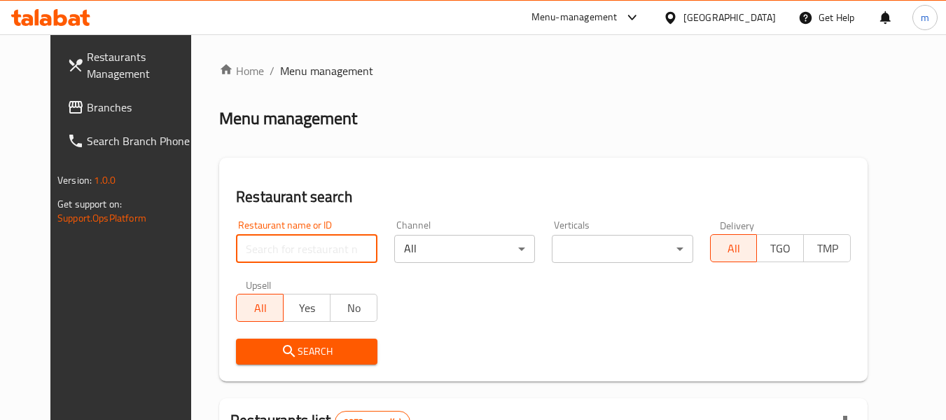
paste input "686311"
type input "686311"
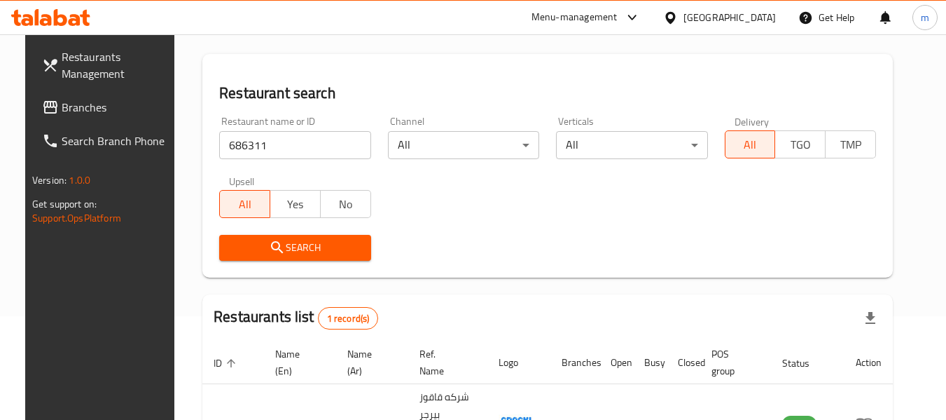
scroll to position [188, 0]
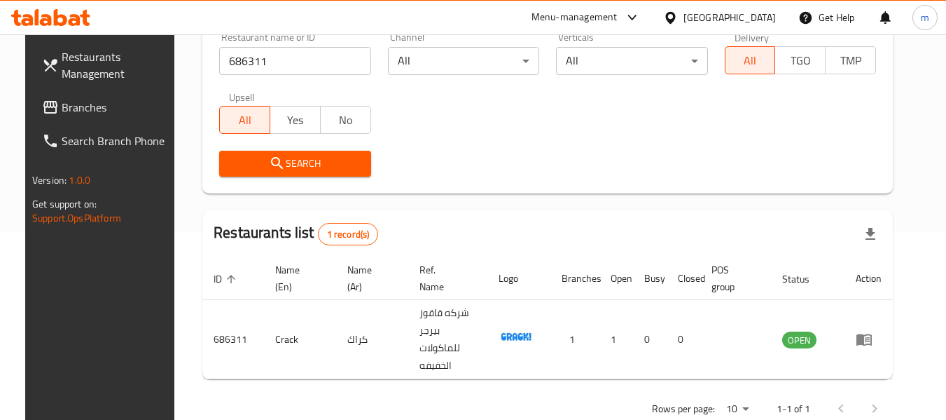
click at [757, 18] on div "[GEOGRAPHIC_DATA]" at bounding box center [730, 17] width 92 height 15
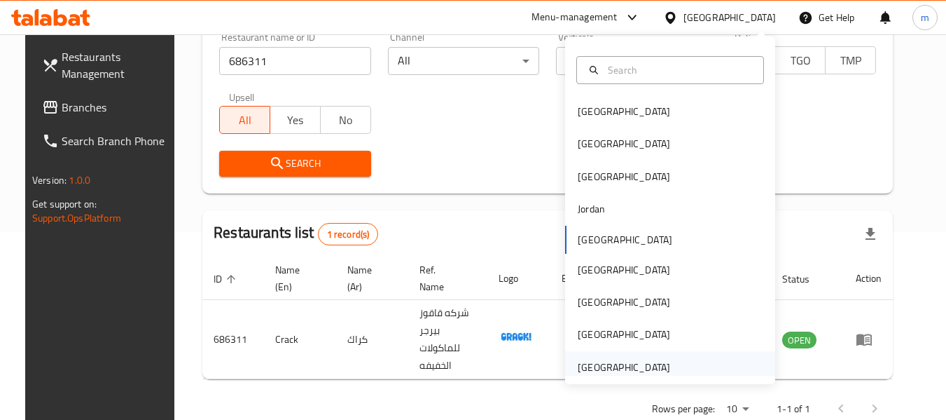
click at [647, 365] on div "[GEOGRAPHIC_DATA]" at bounding box center [624, 366] width 92 height 15
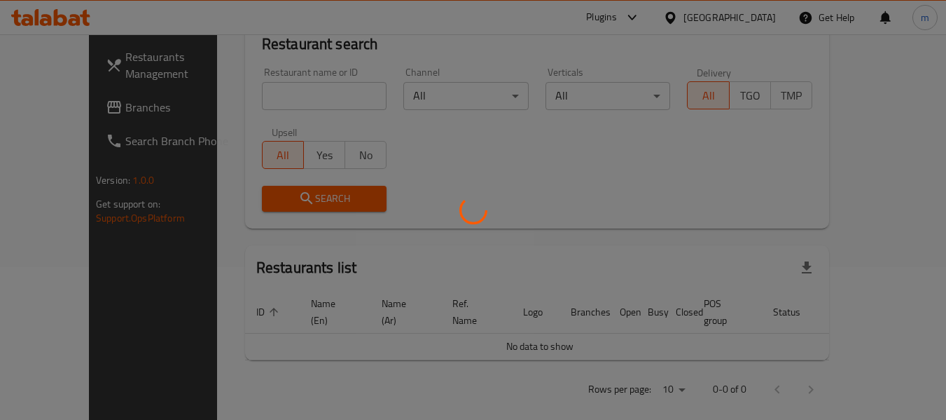
scroll to position [188, 0]
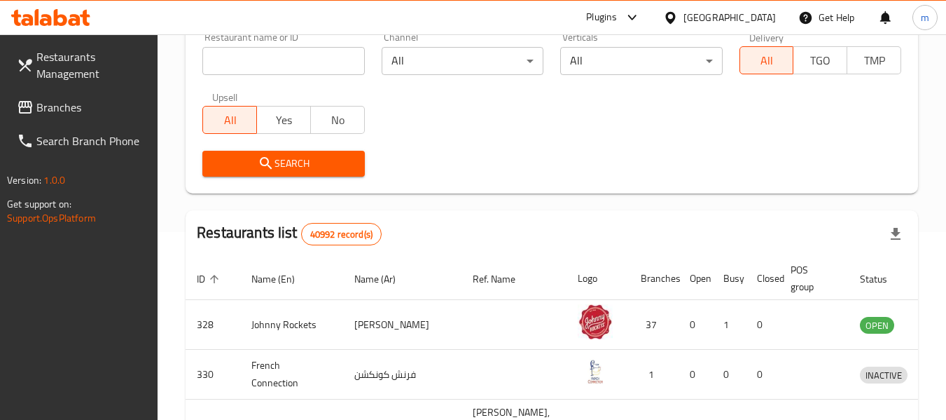
click at [46, 110] on span "Branches" at bounding box center [91, 107] width 111 height 17
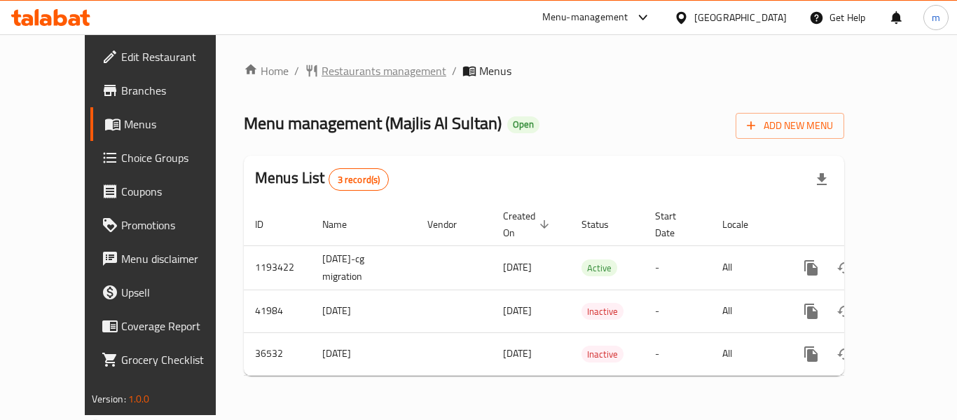
click at [322, 62] on span "Restaurants management" at bounding box center [384, 70] width 125 height 17
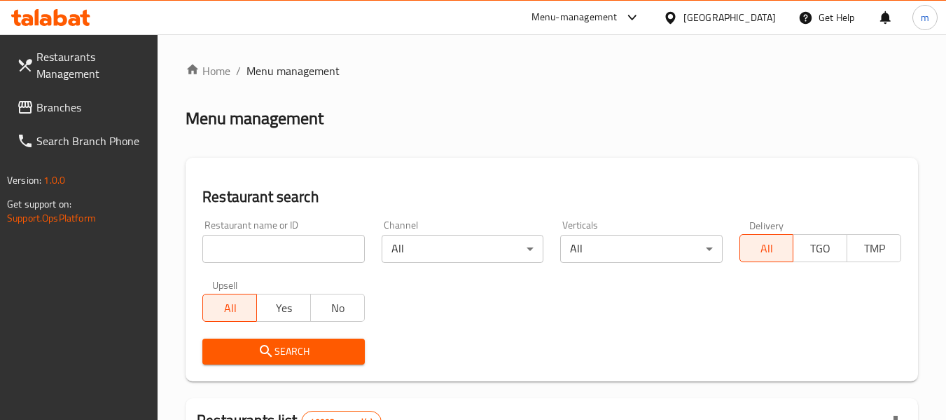
click at [281, 235] on input "search" at bounding box center [283, 249] width 162 height 28
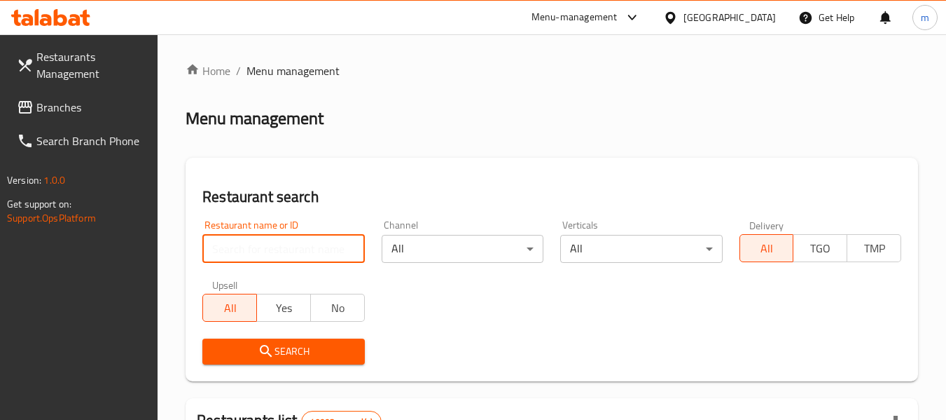
paste input "18918"
type input "18918"
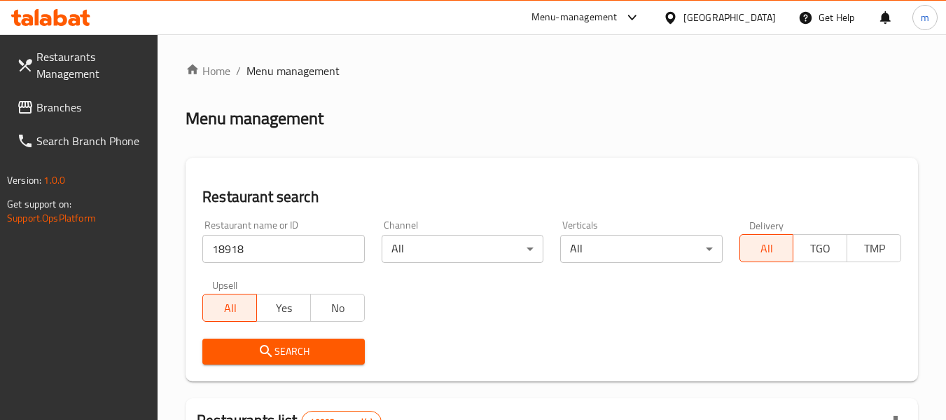
click at [288, 345] on span "Search" at bounding box center [283, 352] width 139 height 18
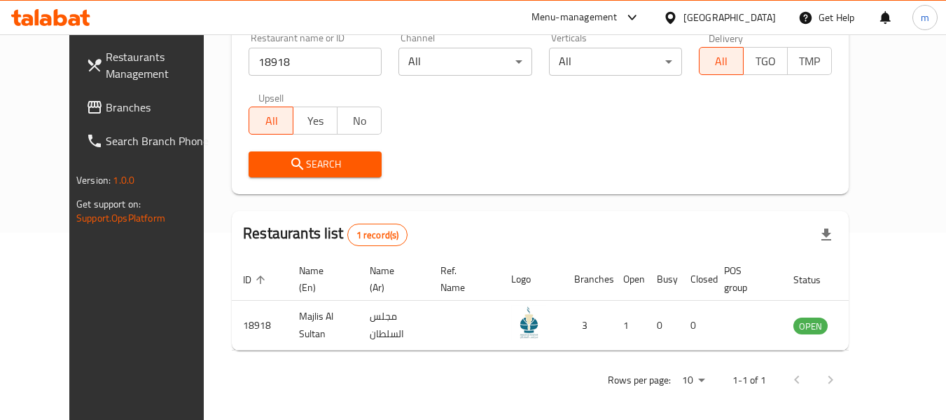
scroll to position [188, 0]
click at [674, 14] on icon at bounding box center [671, 17] width 10 height 12
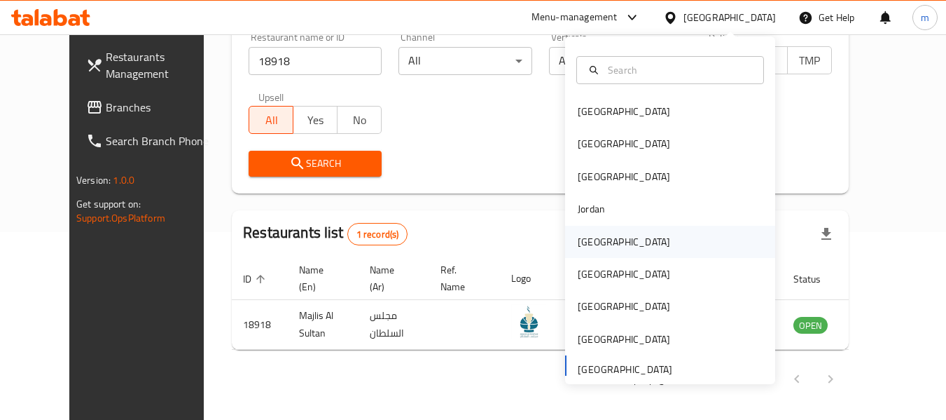
click at [592, 230] on div "[GEOGRAPHIC_DATA]" at bounding box center [624, 242] width 115 height 32
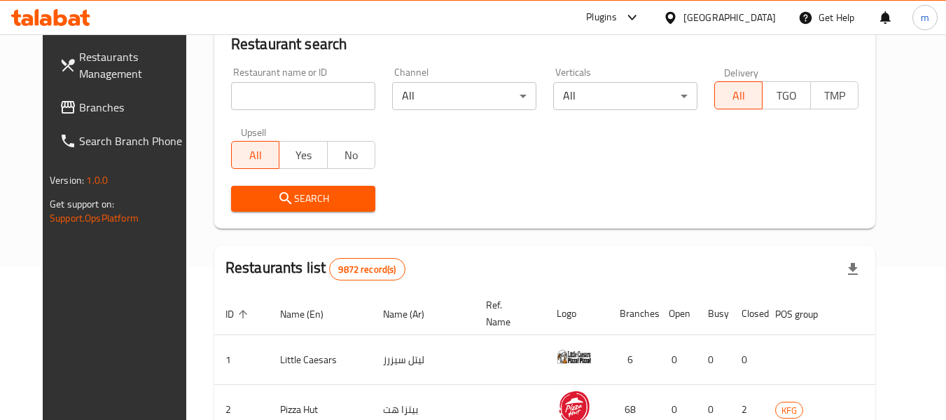
scroll to position [188, 0]
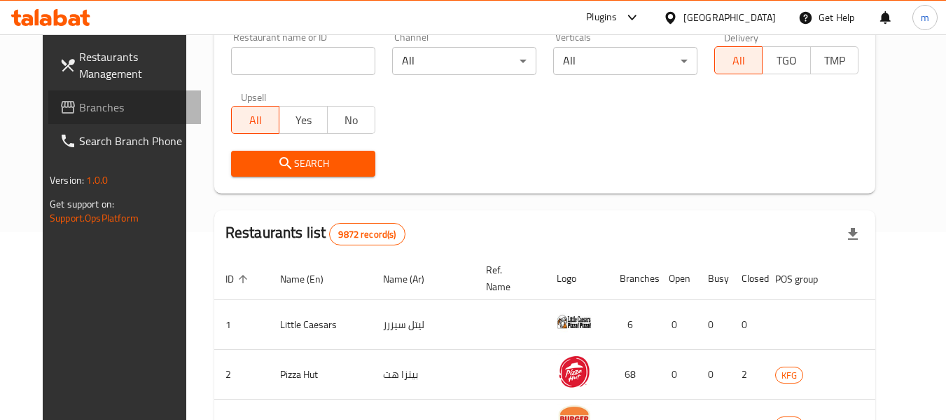
click at [79, 102] on span "Branches" at bounding box center [134, 107] width 111 height 17
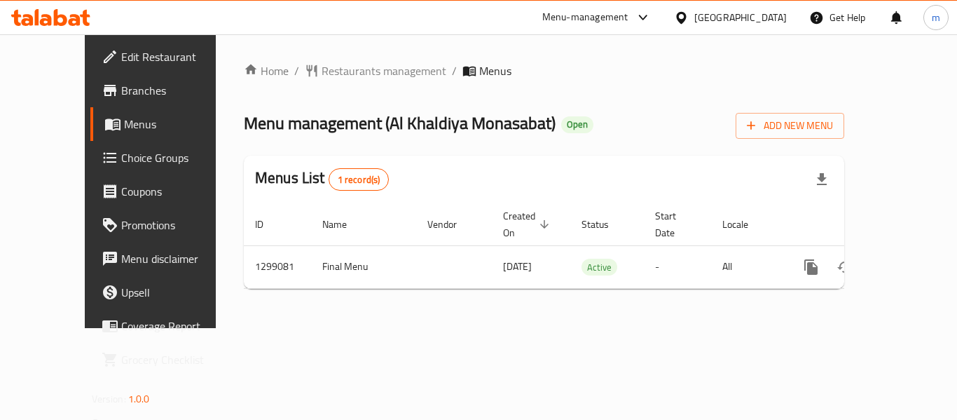
click at [353, 66] on div "Home / Restaurants management / Menus Menu management ( [GEOGRAPHIC_DATA] ) Ope…" at bounding box center [544, 180] width 600 height 237
click at [316, 56] on div "Home / Restaurants management / Menus Menu management ( [GEOGRAPHIC_DATA] ) Ope…" at bounding box center [544, 181] width 656 height 294
click at [323, 69] on span "Restaurants management" at bounding box center [384, 70] width 125 height 17
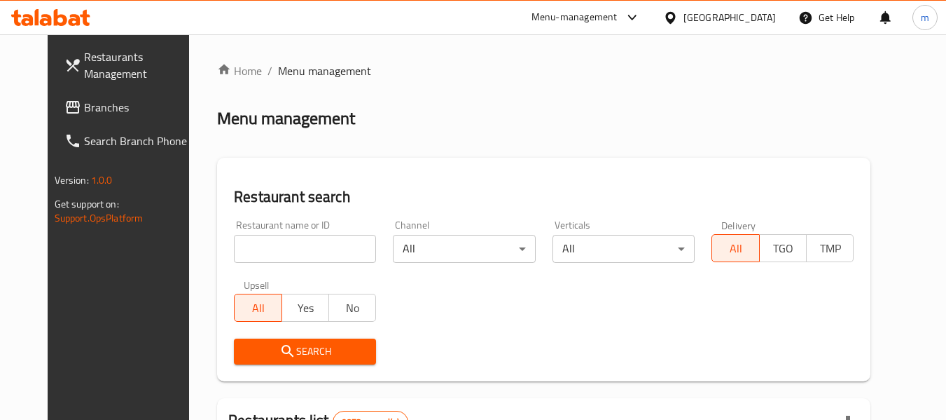
click at [268, 252] on input "search" at bounding box center [305, 249] width 142 height 28
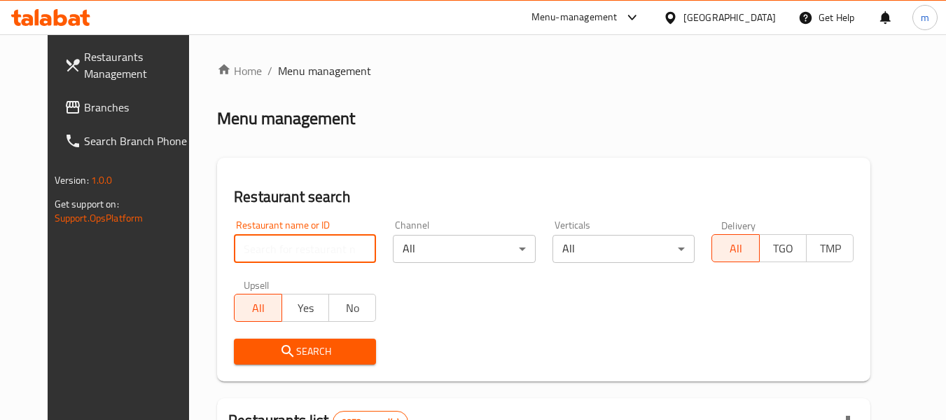
paste input "701228"
type input "701228"
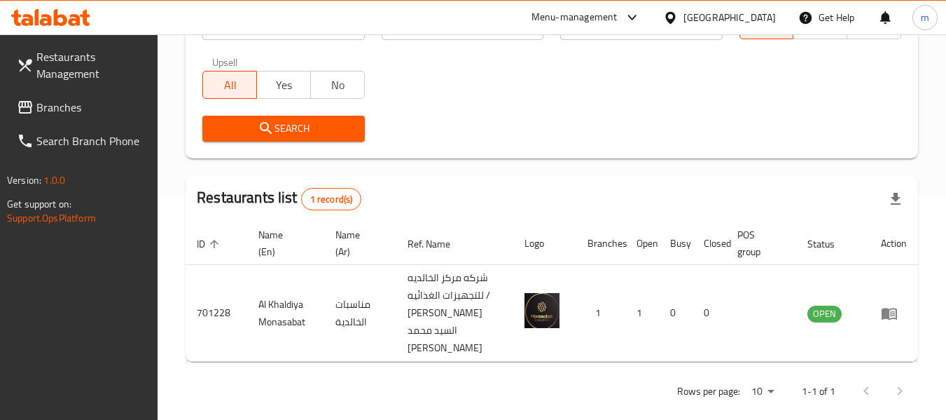
scroll to position [240, 0]
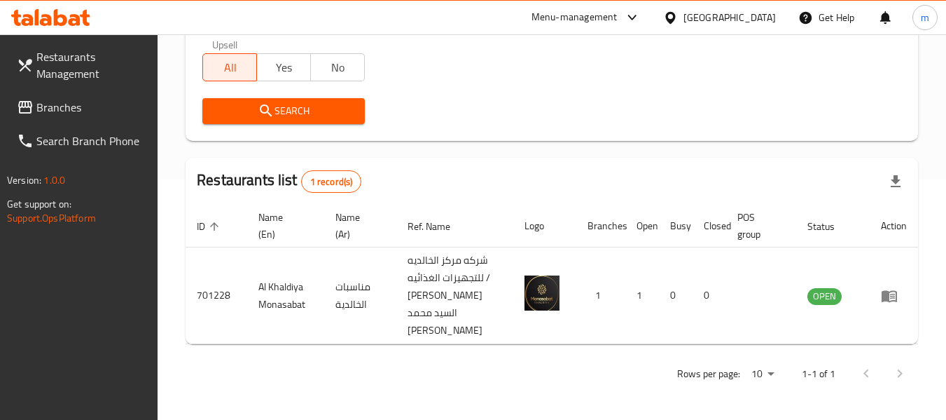
click at [759, 15] on div "[GEOGRAPHIC_DATA]" at bounding box center [730, 17] width 92 height 15
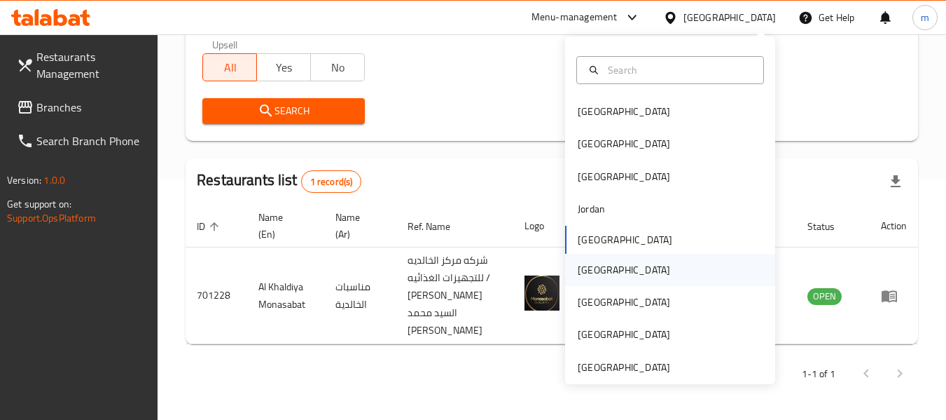
click at [586, 272] on div "[GEOGRAPHIC_DATA]" at bounding box center [624, 269] width 92 height 15
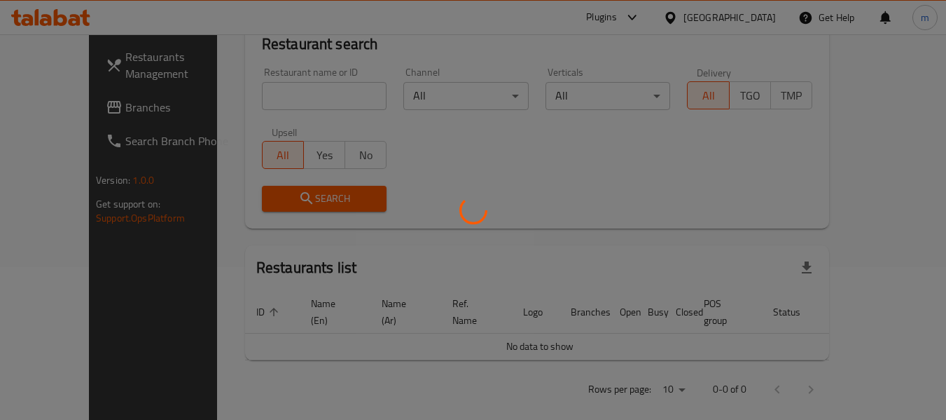
scroll to position [240, 0]
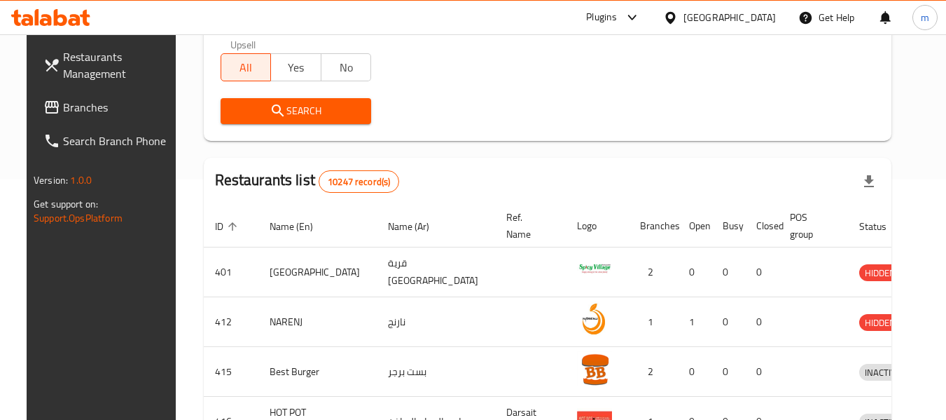
click at [63, 102] on span "Branches" at bounding box center [118, 107] width 111 height 17
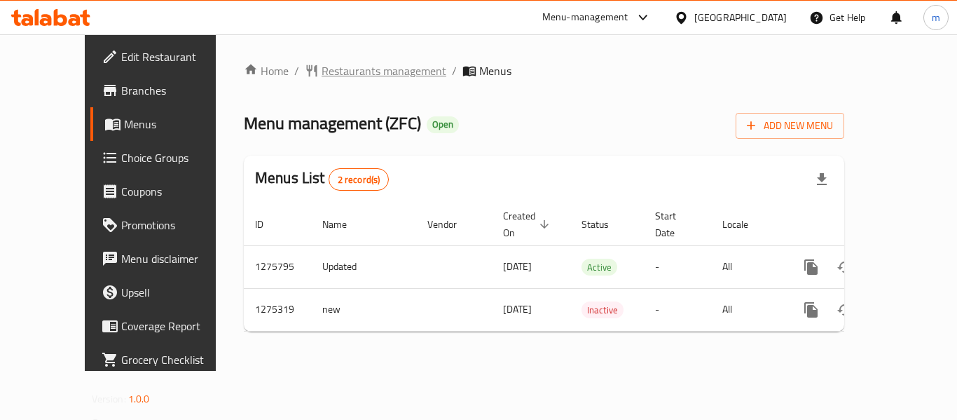
click at [322, 76] on span "Restaurants management" at bounding box center [384, 70] width 125 height 17
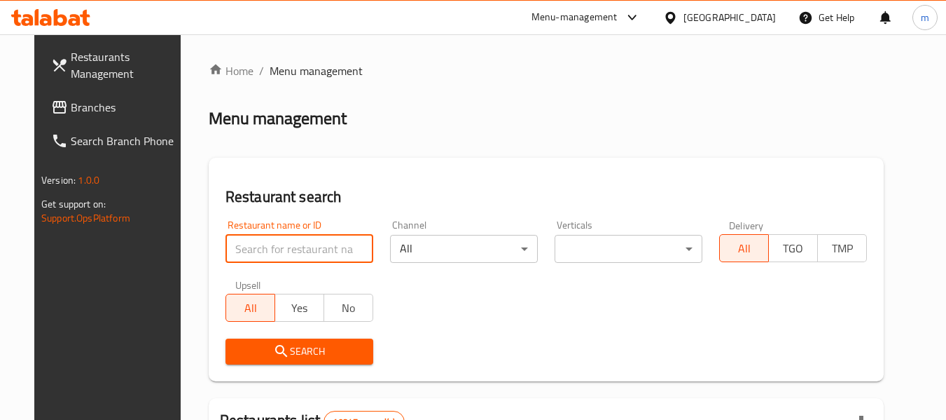
click at [284, 250] on input "search" at bounding box center [300, 249] width 148 height 28
paste input "691513"
type input "691513"
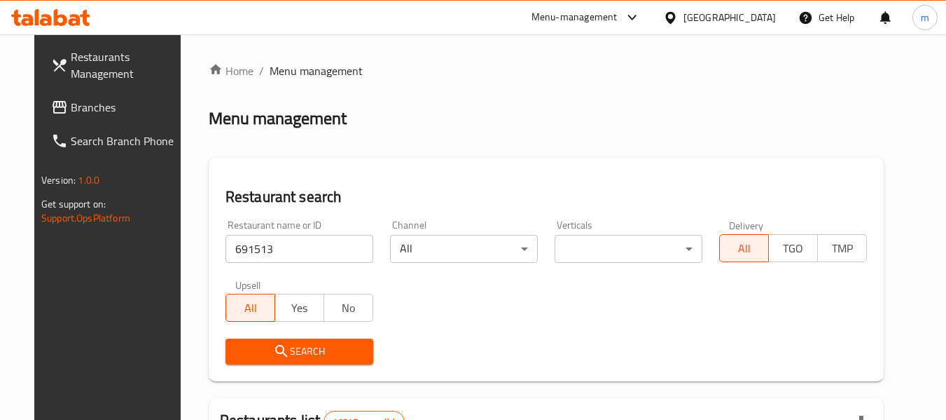
click at [275, 353] on span "Search" at bounding box center [299, 352] width 125 height 18
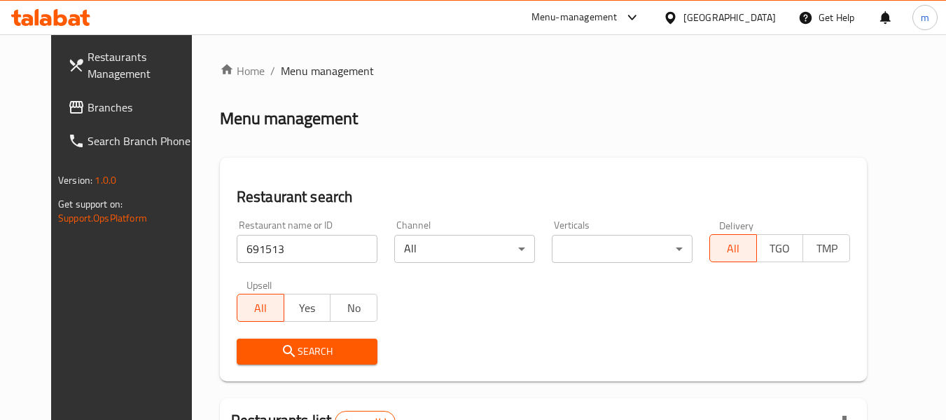
scroll to position [188, 0]
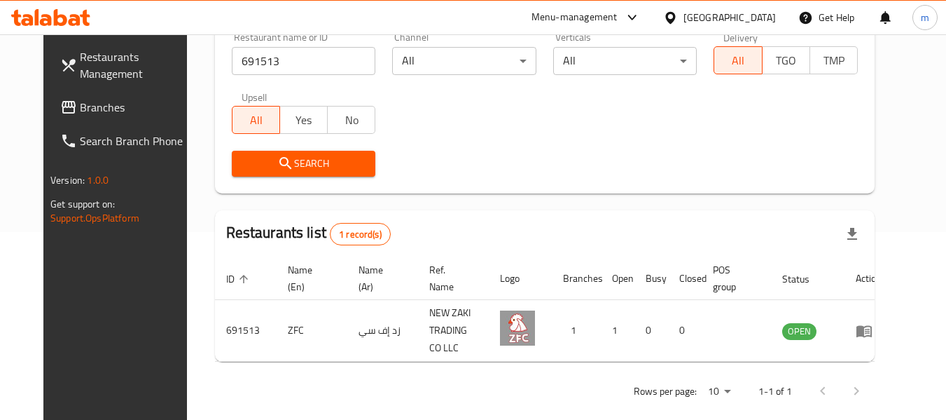
click at [727, 13] on div "[GEOGRAPHIC_DATA]" at bounding box center [719, 18] width 135 height 34
click at [762, 21] on div "[GEOGRAPHIC_DATA]" at bounding box center [730, 17] width 92 height 15
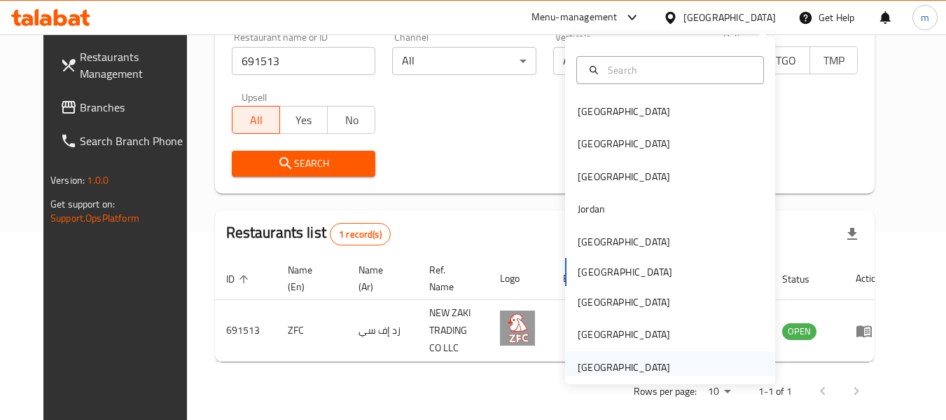
click at [637, 370] on div "[GEOGRAPHIC_DATA]" at bounding box center [624, 366] width 92 height 15
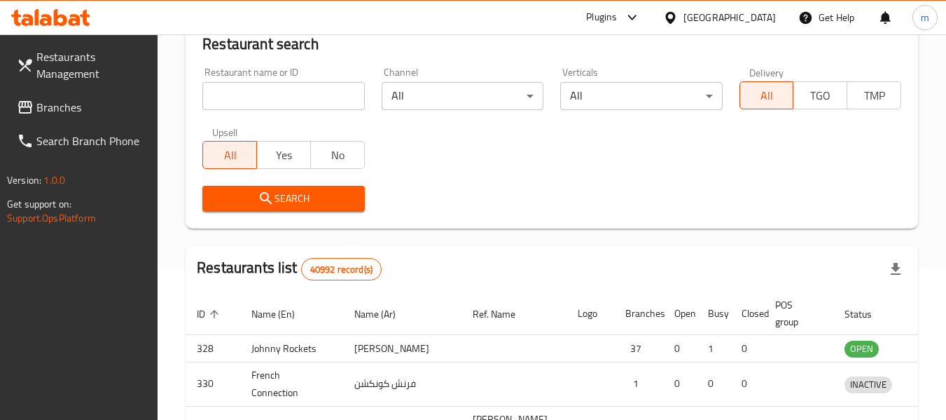
scroll to position [188, 0]
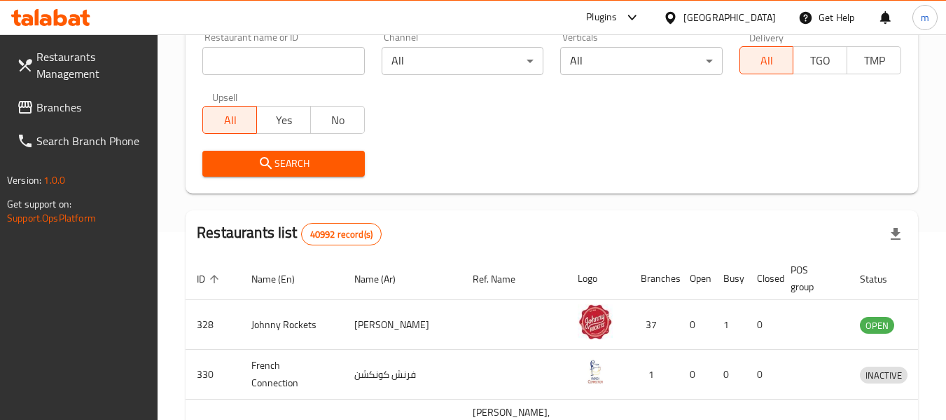
click at [86, 114] on span "Branches" at bounding box center [91, 107] width 111 height 17
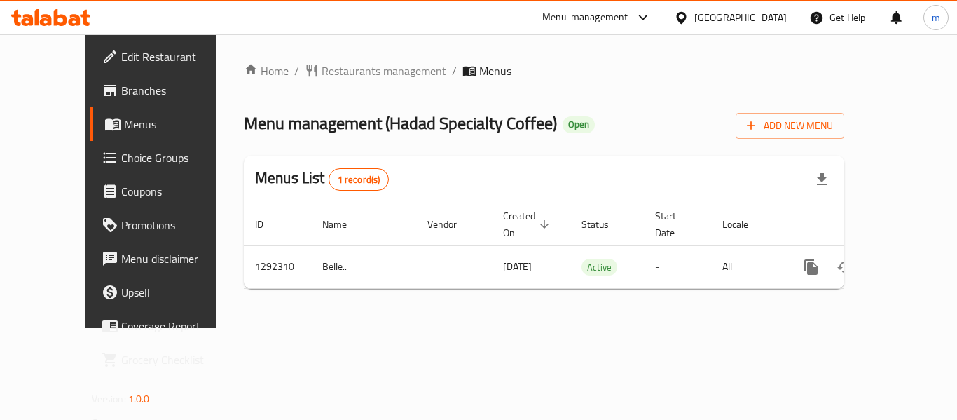
click at [322, 70] on span "Restaurants management" at bounding box center [384, 70] width 125 height 17
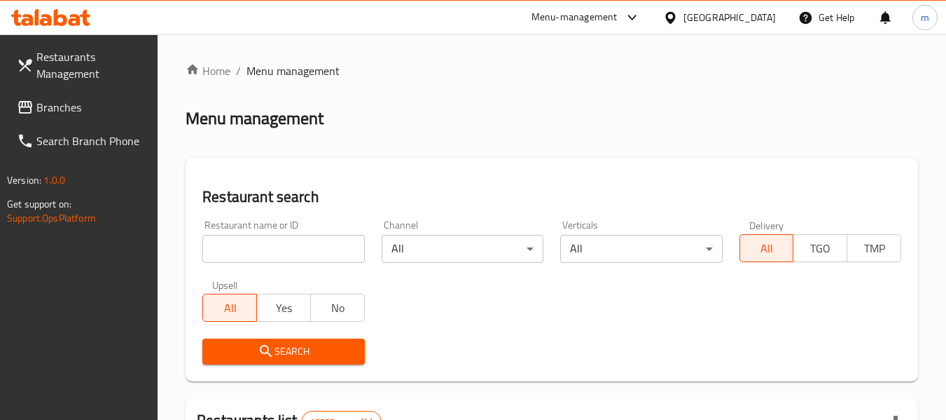
click at [290, 251] on input "search" at bounding box center [283, 249] width 162 height 28
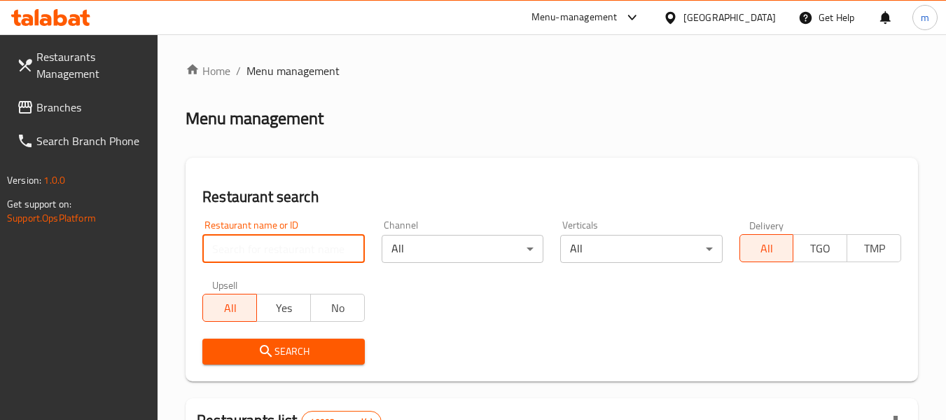
paste input "699093"
type input "699093"
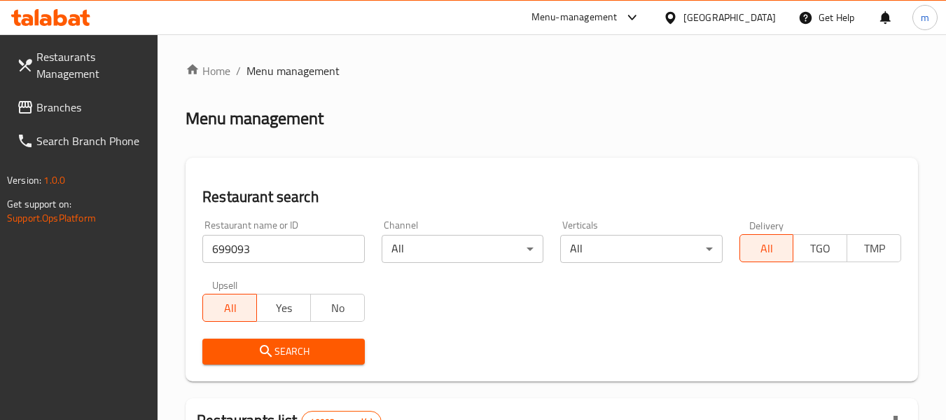
click at [307, 352] on span "Search" at bounding box center [283, 352] width 139 height 18
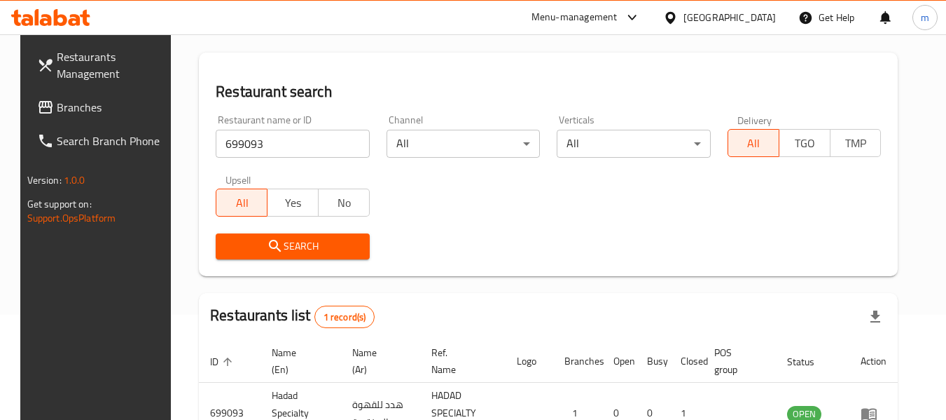
scroll to position [205, 0]
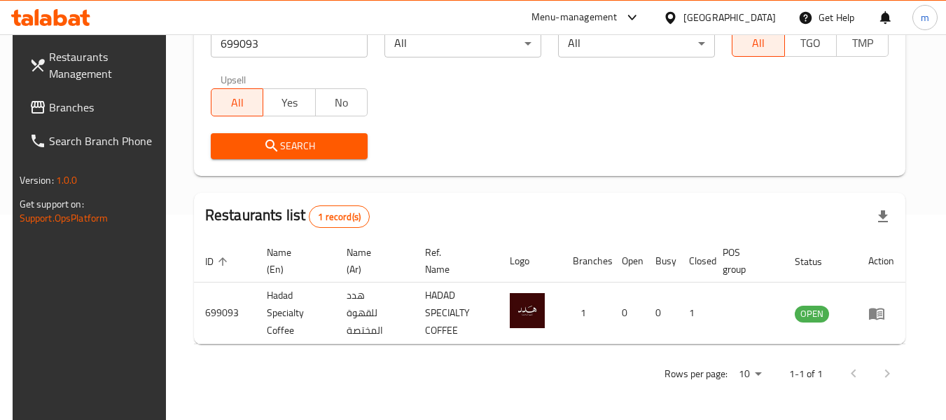
click at [726, 15] on div "[GEOGRAPHIC_DATA]" at bounding box center [730, 17] width 92 height 15
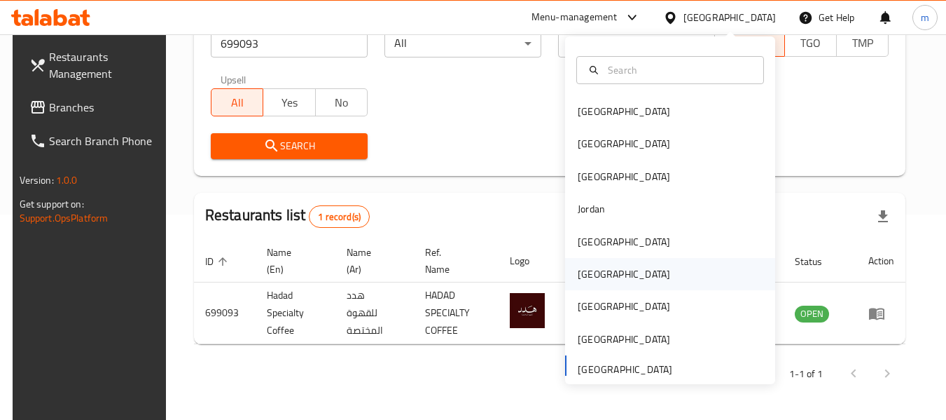
click at [599, 280] on div "[GEOGRAPHIC_DATA]" at bounding box center [624, 274] width 115 height 32
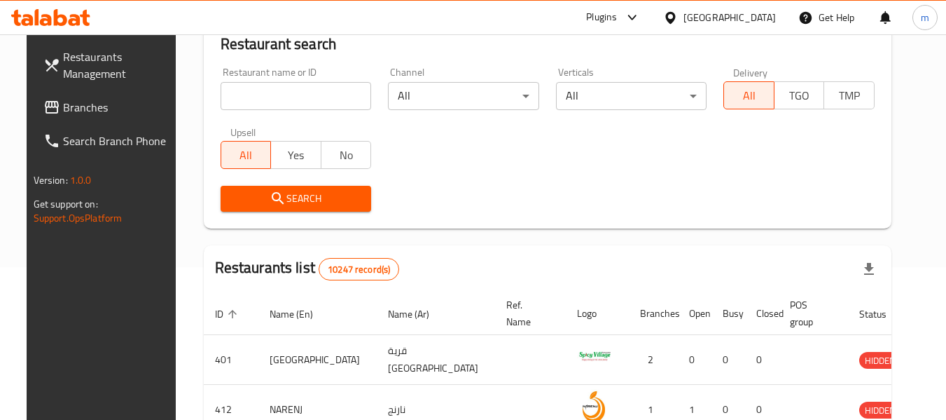
scroll to position [205, 0]
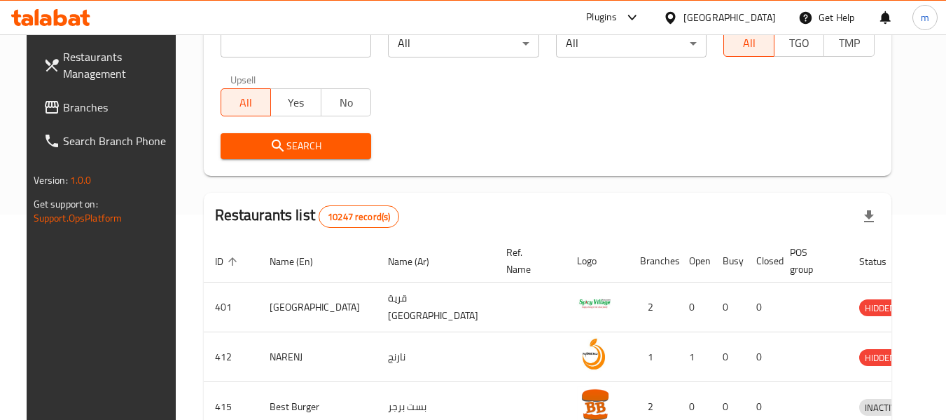
click at [65, 93] on link "Branches" at bounding box center [108, 107] width 153 height 34
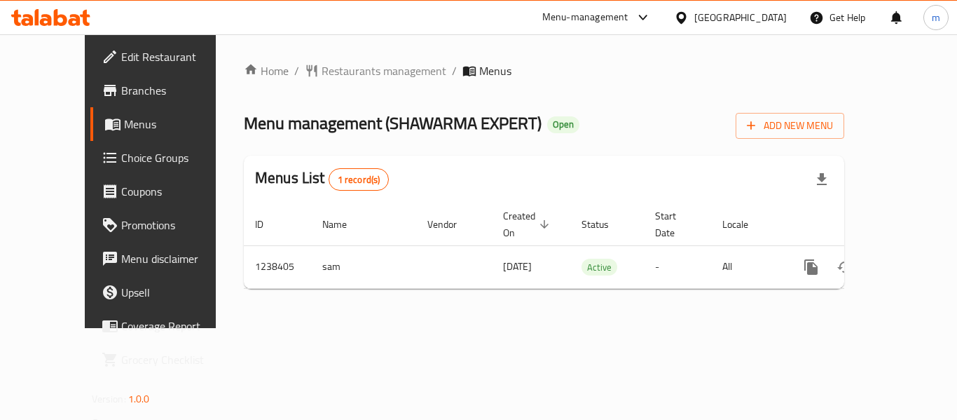
click at [338, 60] on div "Home / Restaurants management / Menus Menu management ( SHAWARMA EXPERT ) Open …" at bounding box center [544, 181] width 656 height 294
click at [335, 66] on span "Restaurants management" at bounding box center [384, 70] width 125 height 17
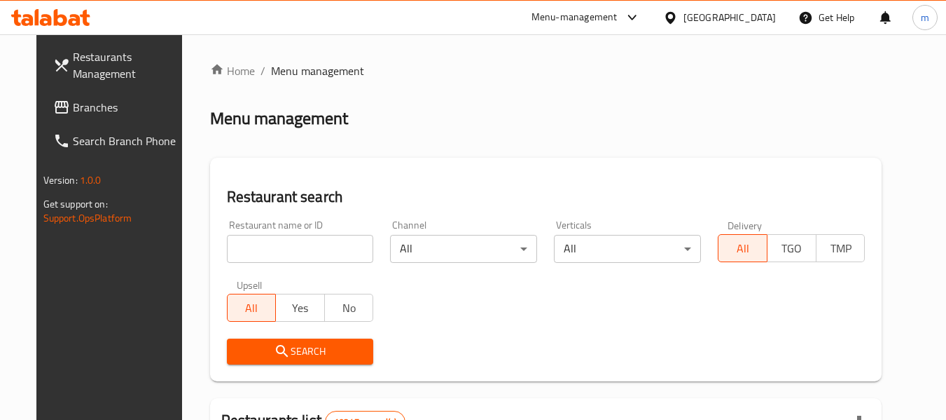
click at [274, 247] on input "search" at bounding box center [300, 249] width 147 height 28
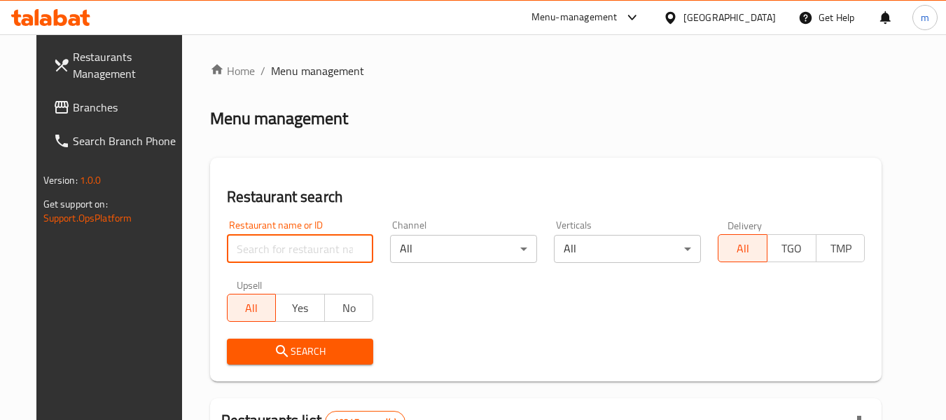
paste input "679699"
type input "679699"
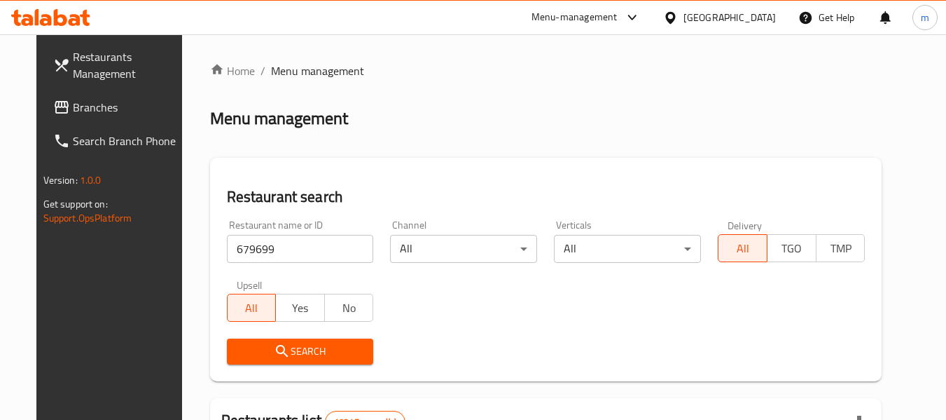
click at [296, 350] on span "Search" at bounding box center [300, 352] width 125 height 18
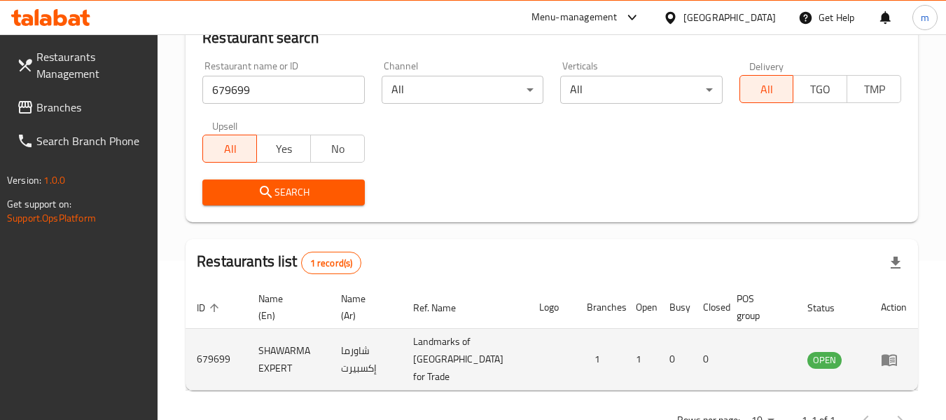
scroll to position [205, 0]
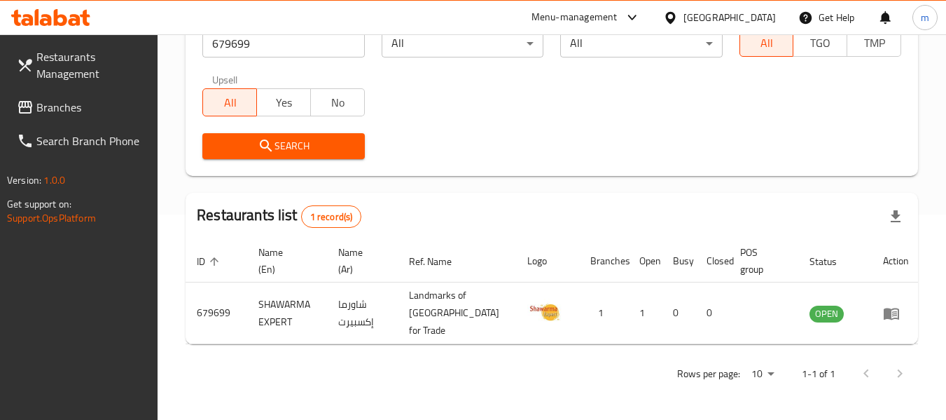
click at [768, 12] on div "Oman" at bounding box center [730, 17] width 92 height 15
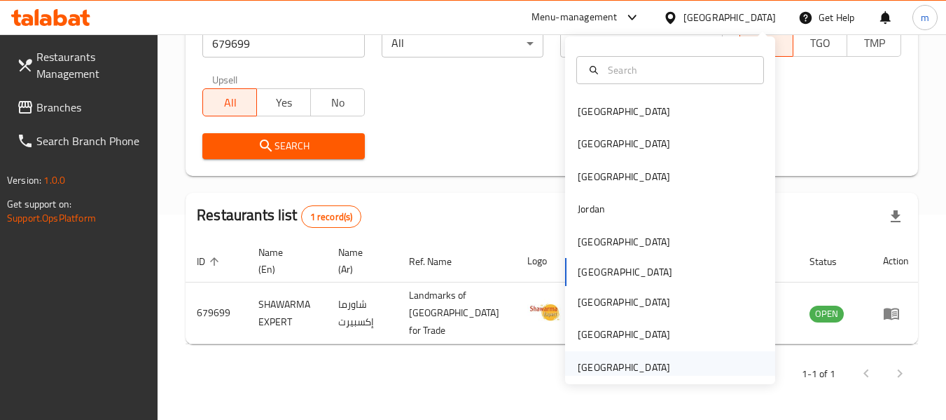
click at [629, 367] on div "[GEOGRAPHIC_DATA]" at bounding box center [624, 366] width 92 height 15
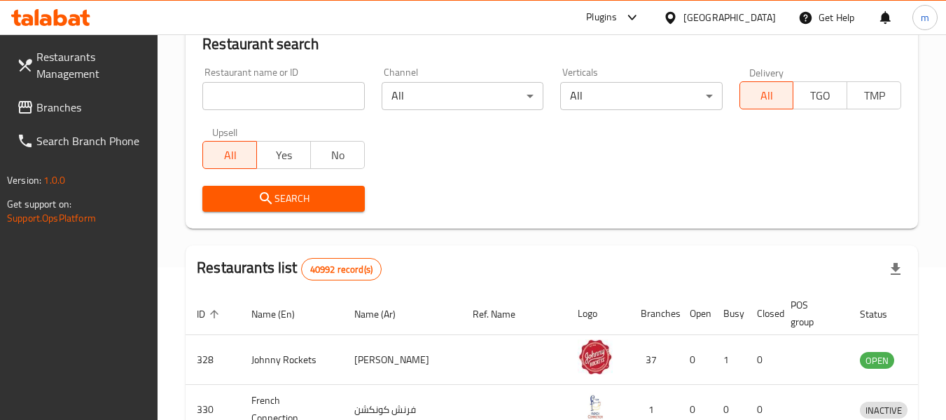
scroll to position [205, 0]
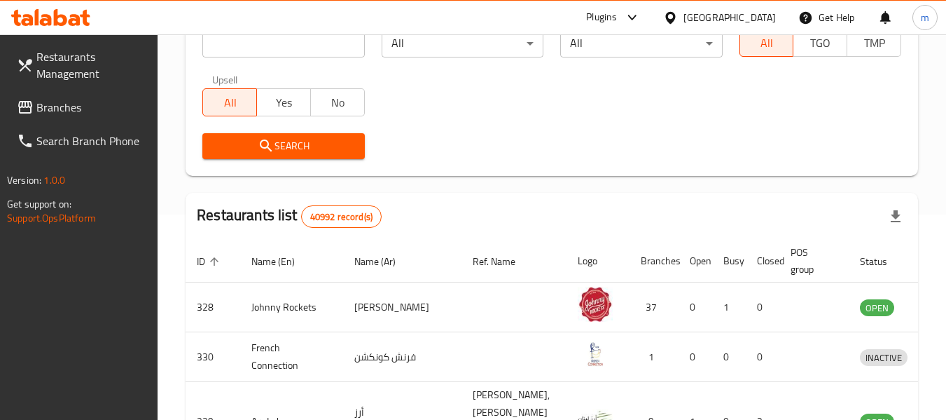
click at [50, 106] on span "Branches" at bounding box center [91, 107] width 111 height 17
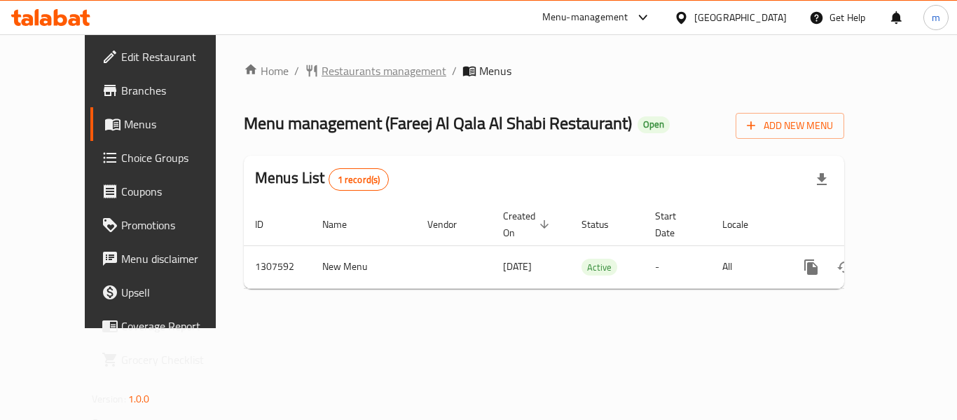
click at [339, 76] on span "Restaurants management" at bounding box center [384, 70] width 125 height 17
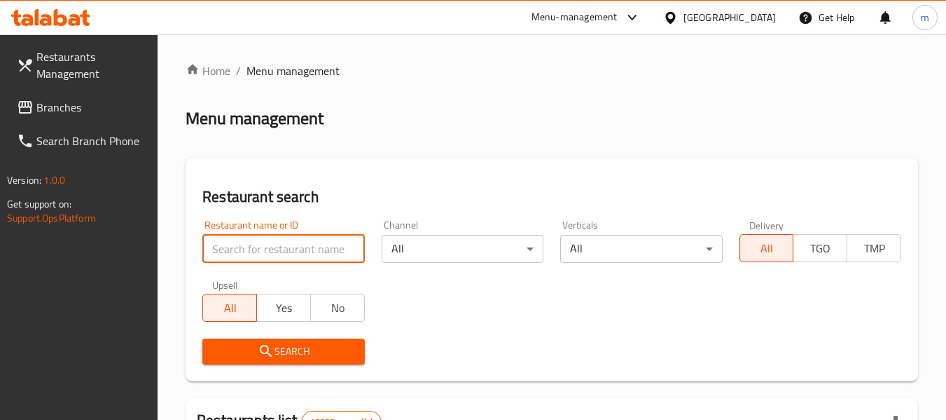
paste input "704308"
type input "704308"
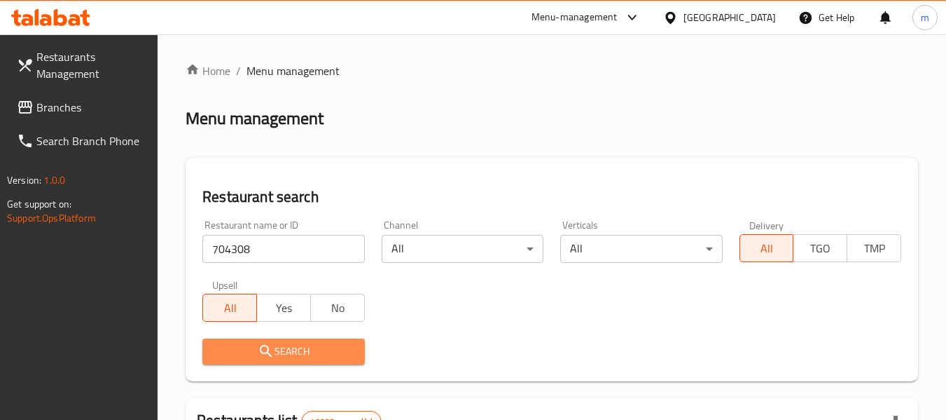
click at [283, 345] on span "Search" at bounding box center [283, 352] width 139 height 18
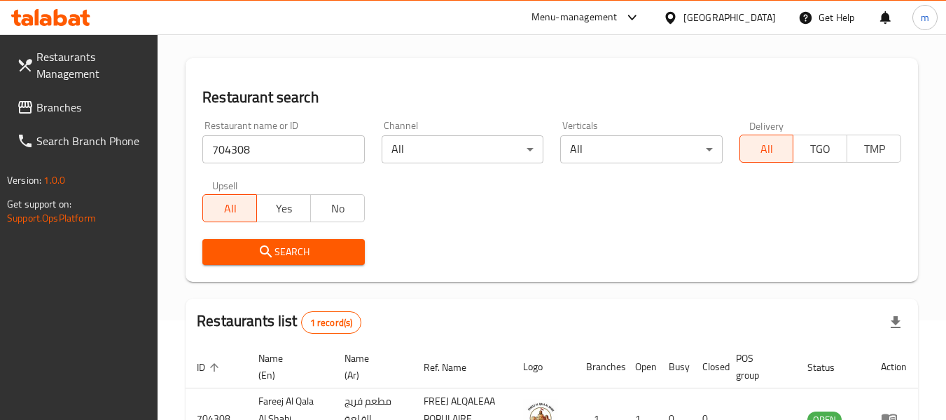
scroll to position [205, 0]
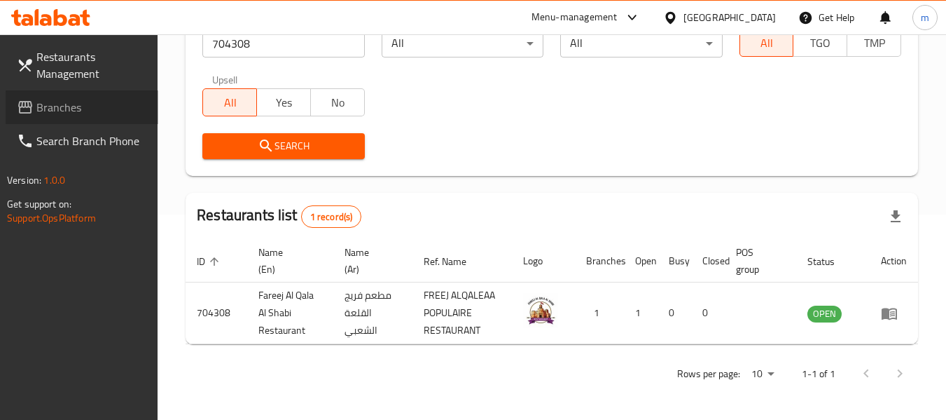
click at [70, 107] on span "Branches" at bounding box center [91, 107] width 111 height 17
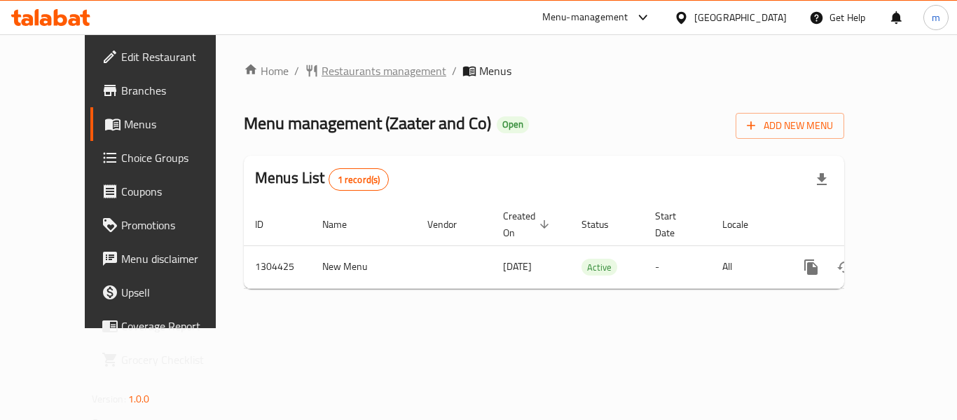
click at [333, 71] on span "Restaurants management" at bounding box center [384, 70] width 125 height 17
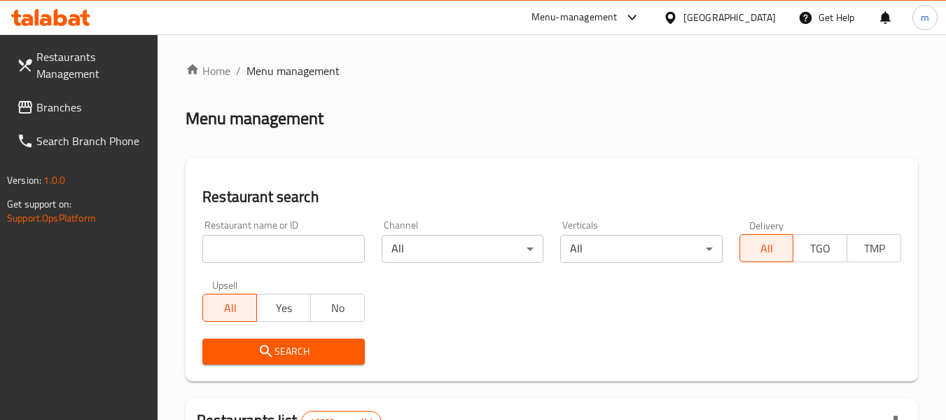
click at [314, 254] on input "search" at bounding box center [283, 249] width 162 height 28
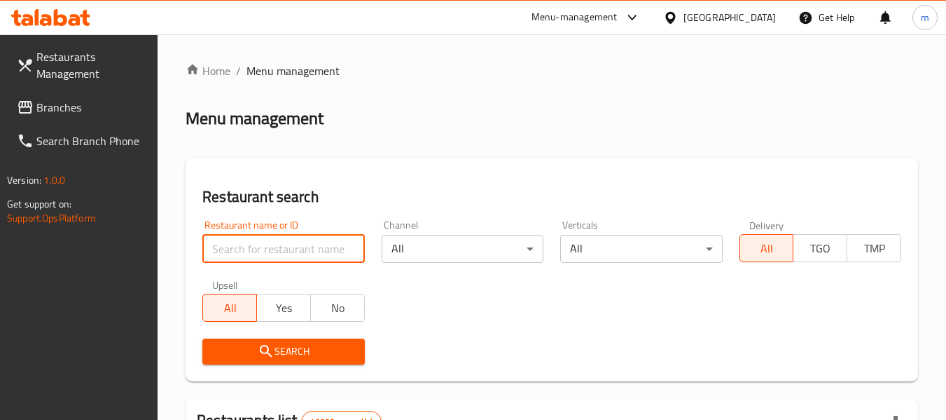
paste input "703229"
type input "703229"
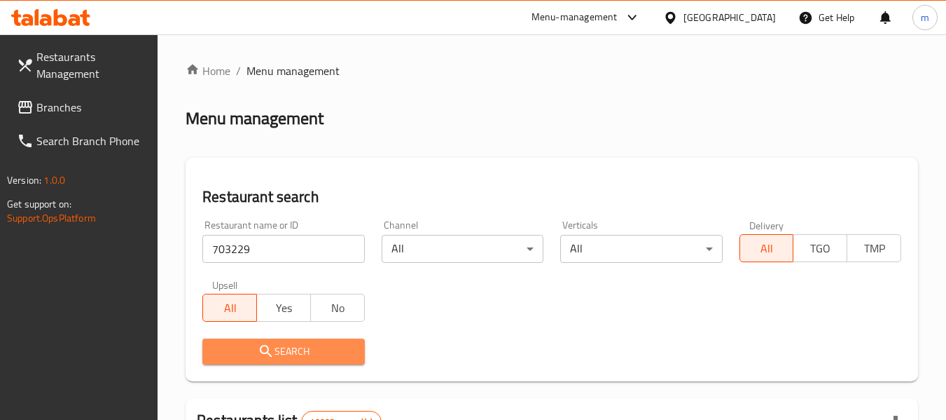
click at [289, 343] on span "Search" at bounding box center [283, 352] width 139 height 18
click at [289, 342] on div at bounding box center [473, 210] width 946 height 420
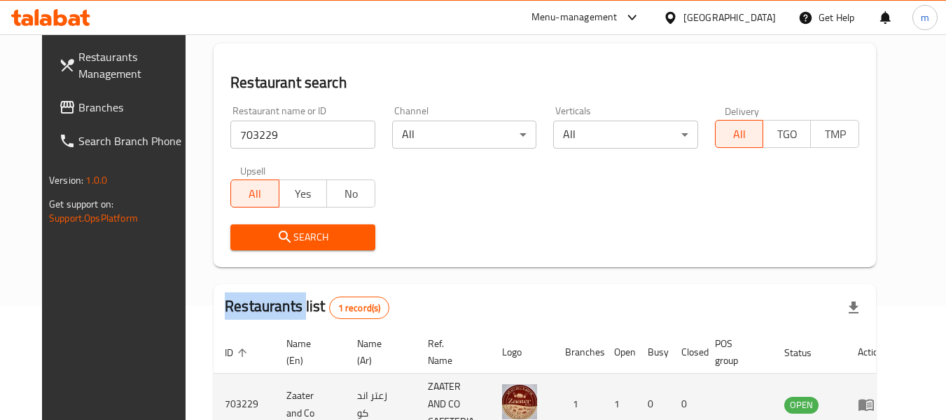
scroll to position [188, 0]
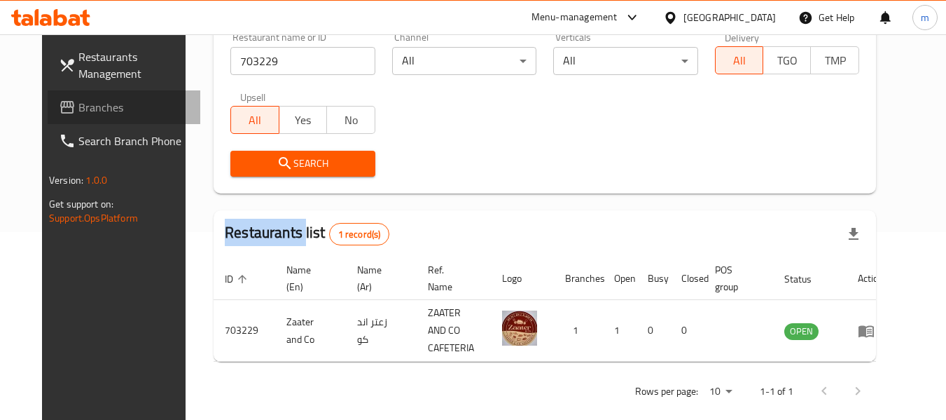
click at [81, 103] on span "Branches" at bounding box center [133, 107] width 111 height 17
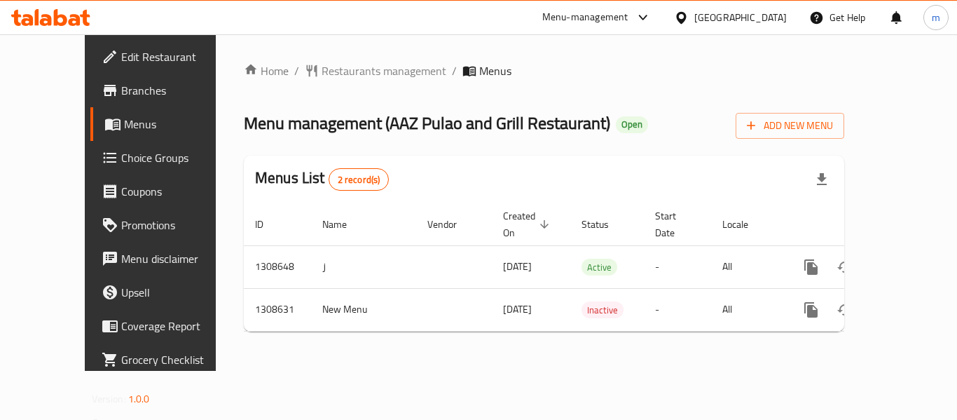
click at [331, 71] on span "Restaurants management" at bounding box center [384, 70] width 125 height 17
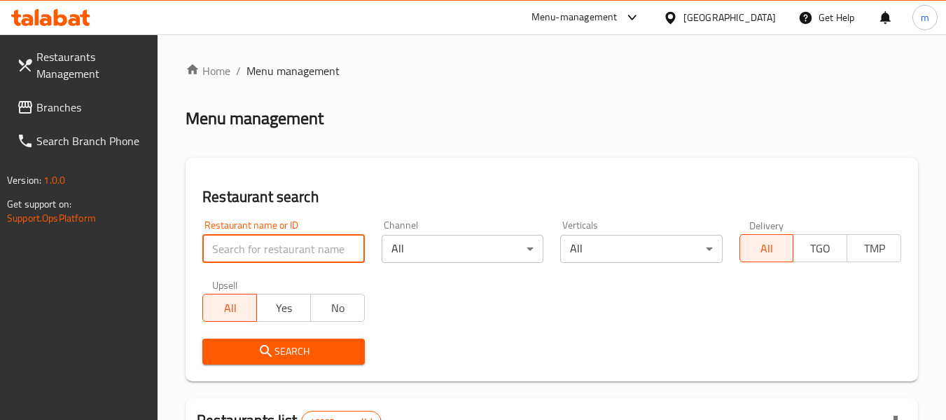
click at [272, 249] on input "search" at bounding box center [283, 249] width 162 height 28
paste input "704962"
type input "704962"
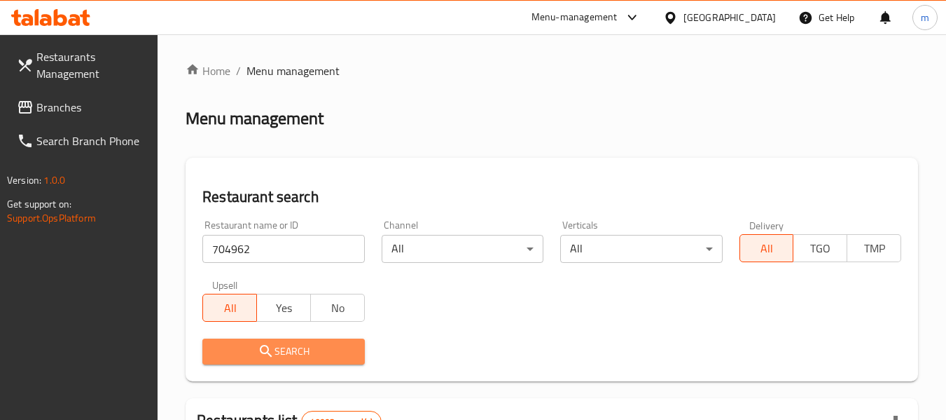
click at [283, 360] on button "Search" at bounding box center [283, 351] width 162 height 26
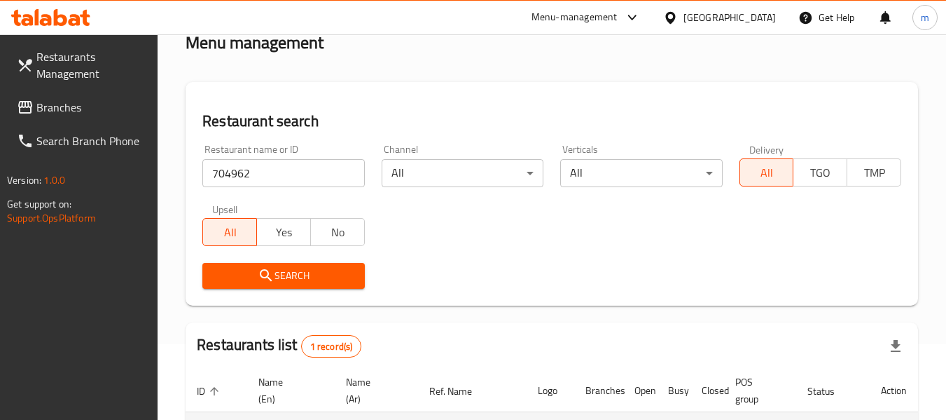
scroll to position [223, 0]
